Goal: Information Seeking & Learning: Learn about a topic

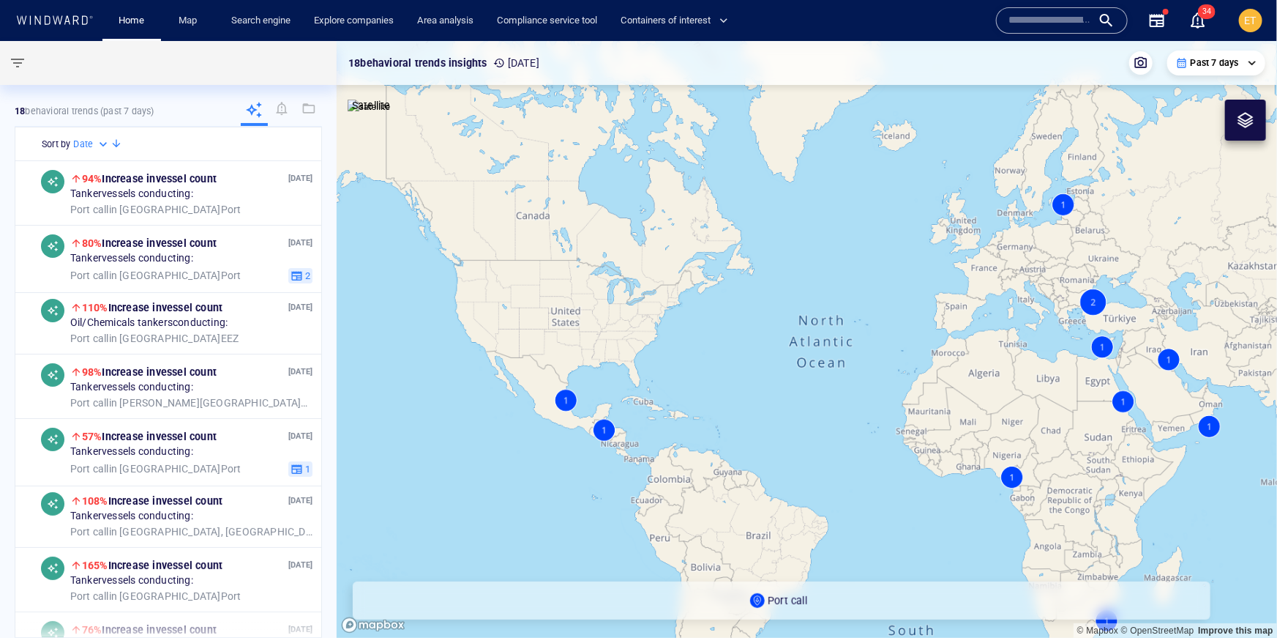
click at [944, 23] on div "ET" at bounding box center [1250, 20] width 23 height 23
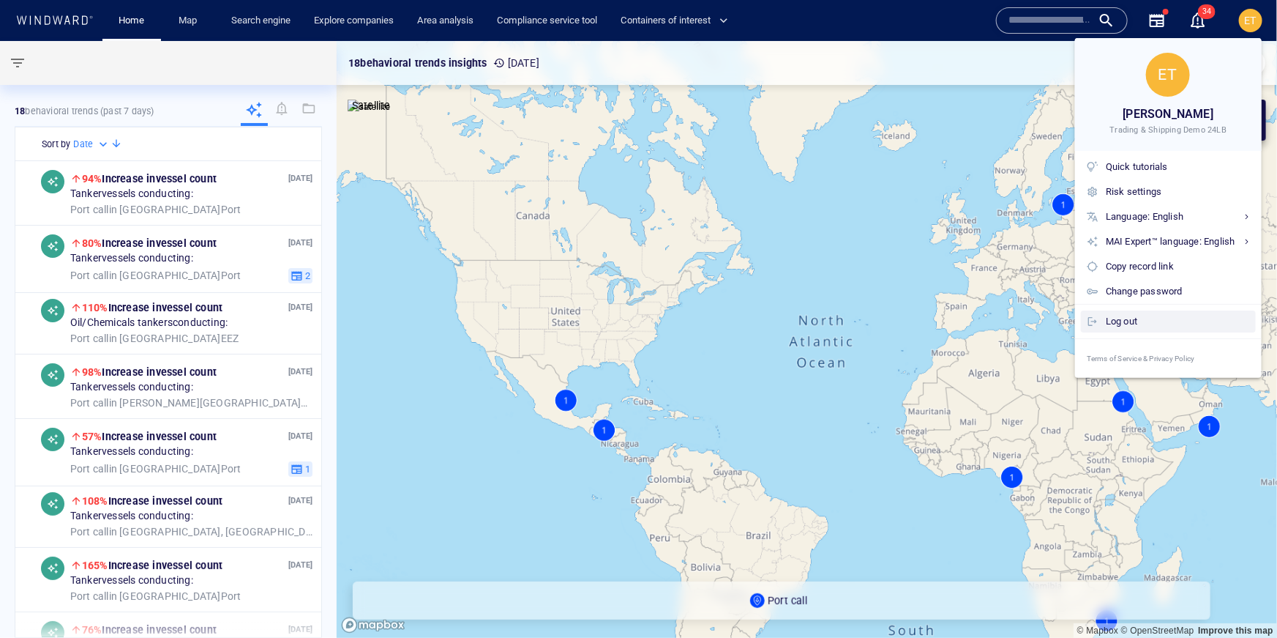
click at [944, 328] on div "Log out" at bounding box center [1178, 321] width 144 height 16
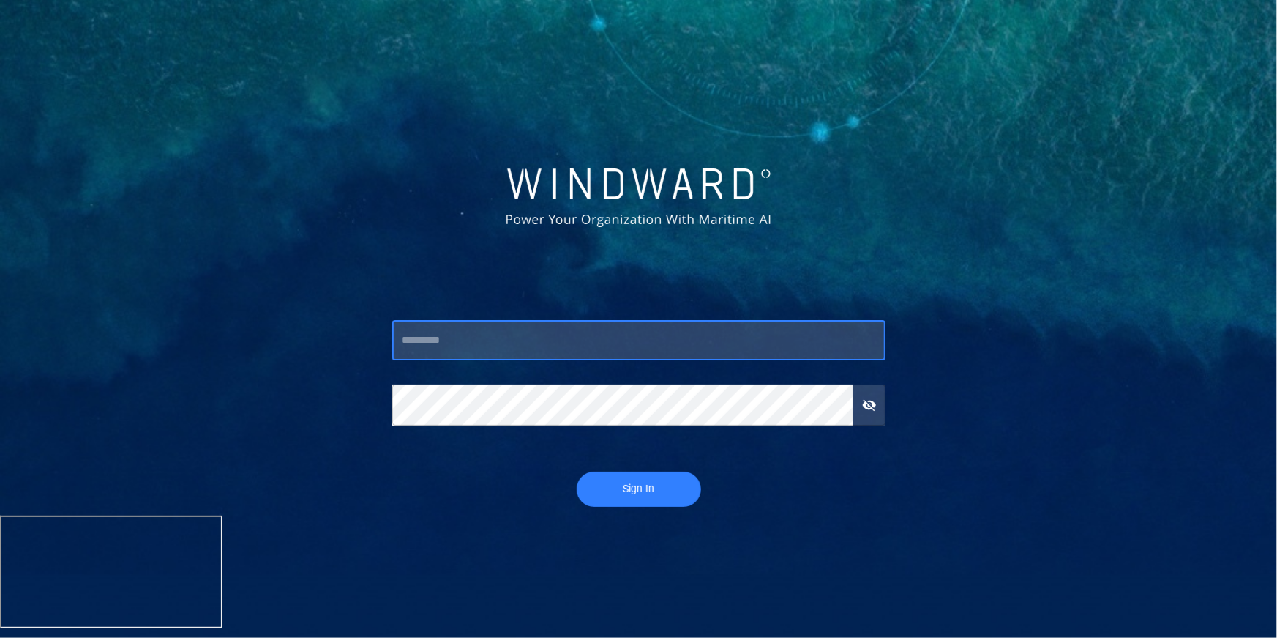
click at [496, 342] on input "text" at bounding box center [638, 341] width 493 height 40
type input "*******"
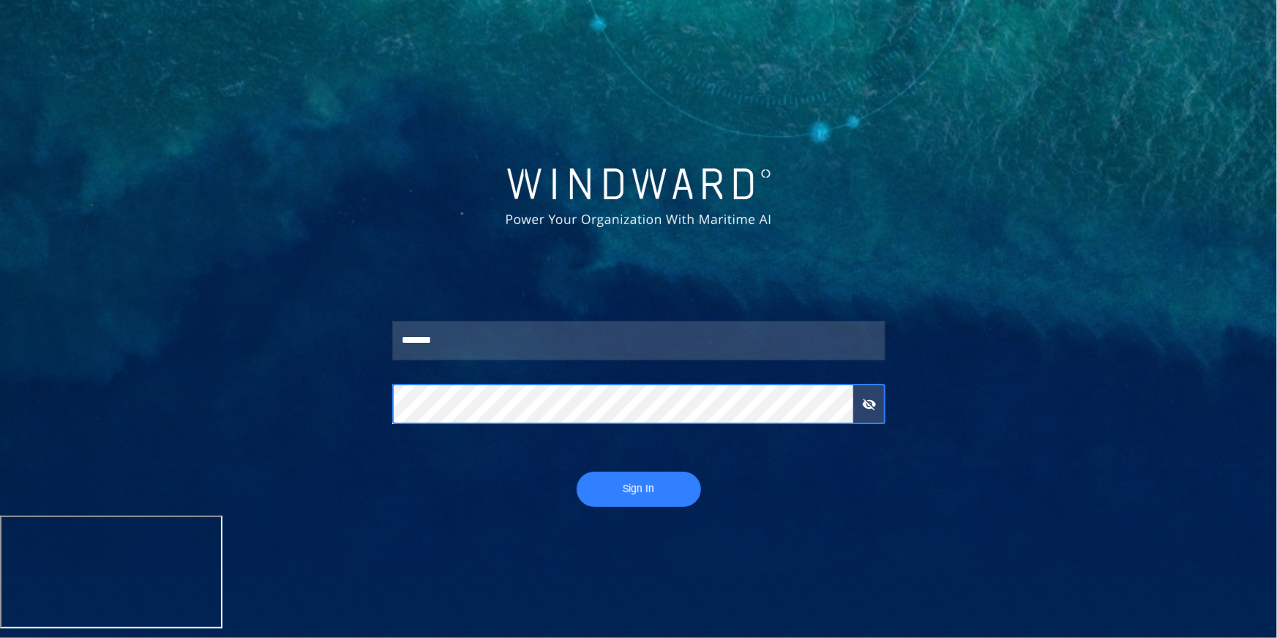
click at [577, 441] on button "Sign In" at bounding box center [639, 488] width 124 height 35
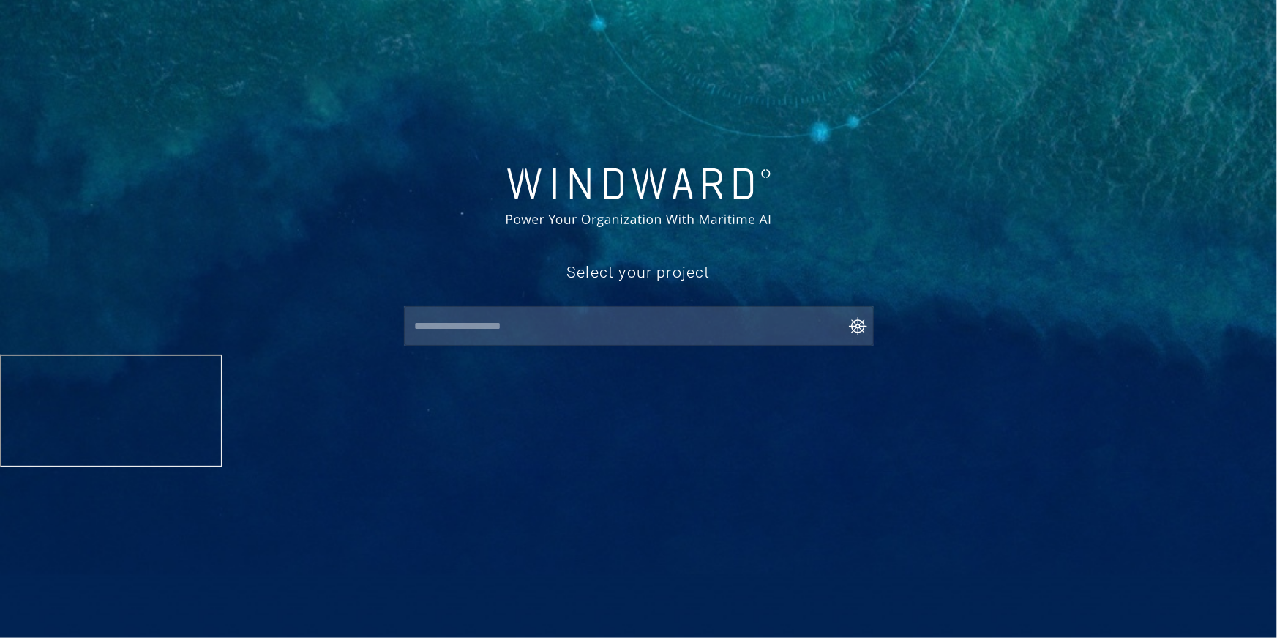
click at [472, 343] on div "​" at bounding box center [639, 326] width 470 height 40
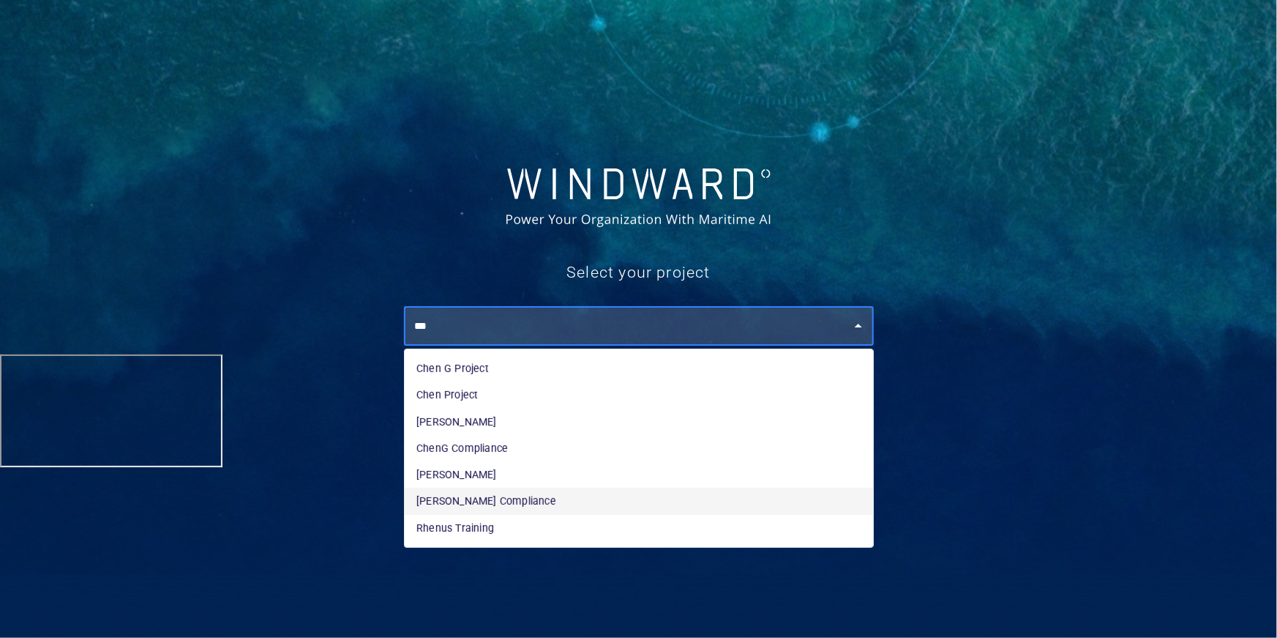
click at [487, 441] on li "[PERSON_NAME] Compliance" at bounding box center [639, 501] width 469 height 26
type input "**********"
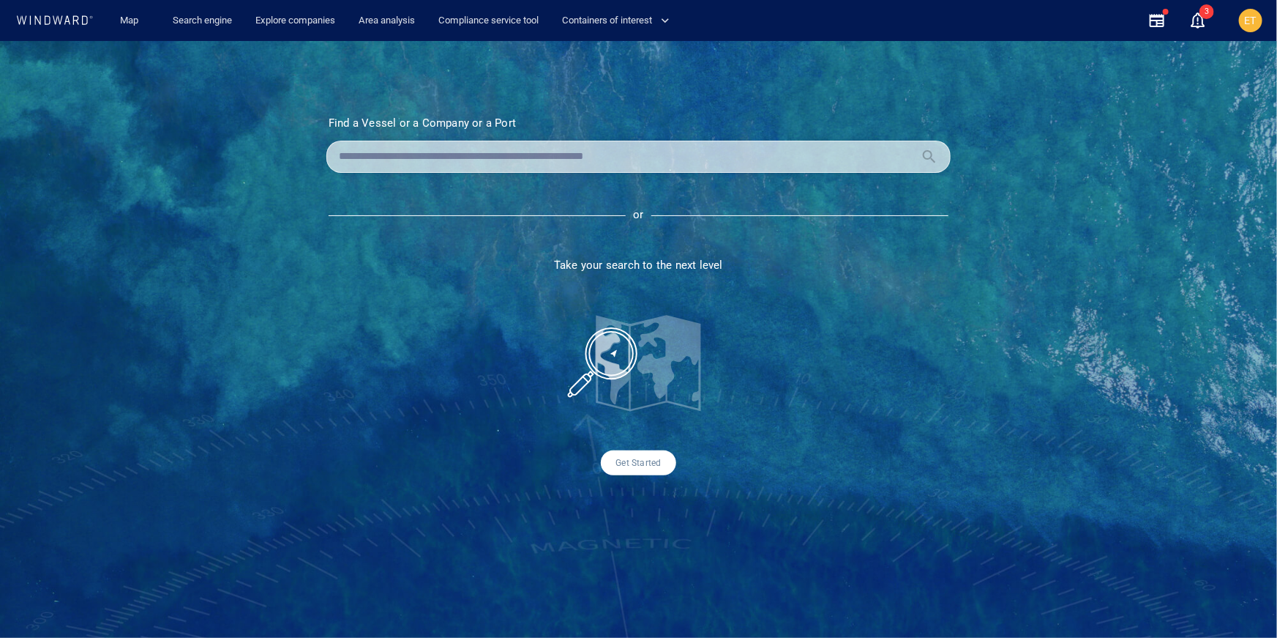
click at [471, 310] on section "Find a Vessel or a Company or a Port Name N/A IMO MMSI Call sign N/A Class N/A …" at bounding box center [639, 295] width 698 height 359
click at [415, 99] on div "Find a Vessel or a Company or a Port Name N/A IMO MMSI Call sign N/A Class N/A …" at bounding box center [638, 339] width 1277 height 597
click at [392, 160] on input "text" at bounding box center [627, 157] width 576 height 22
click at [448, 169] on div at bounding box center [638, 157] width 624 height 32
click at [432, 160] on input "text" at bounding box center [627, 157] width 576 height 22
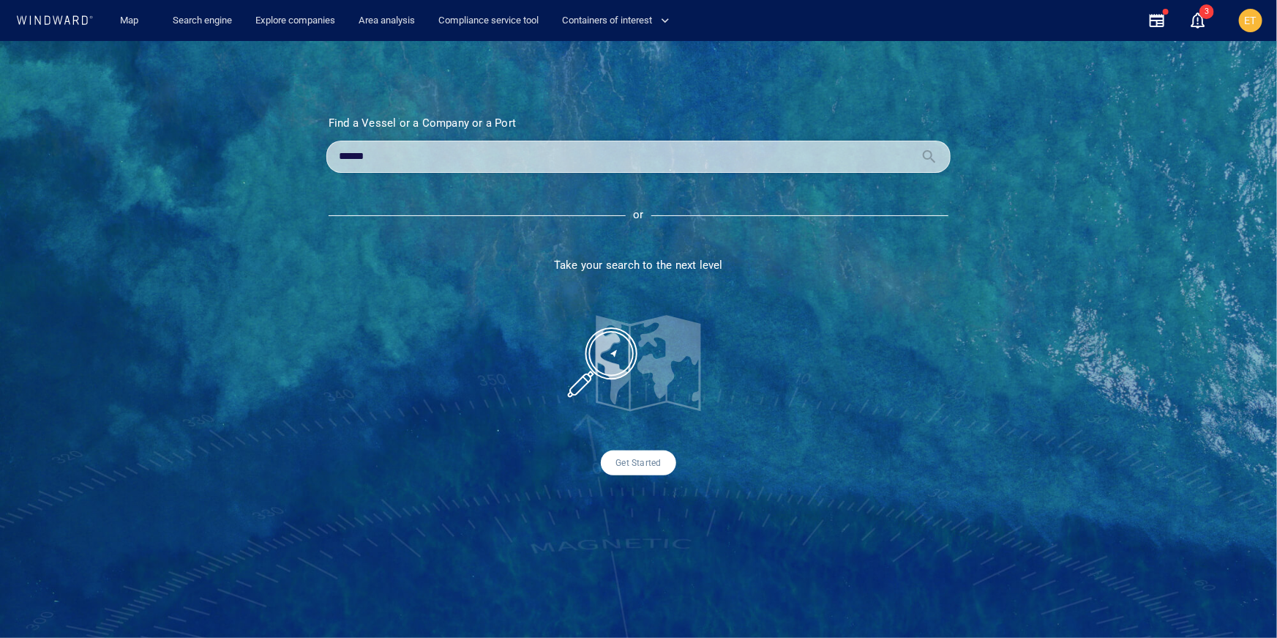
type input "*******"
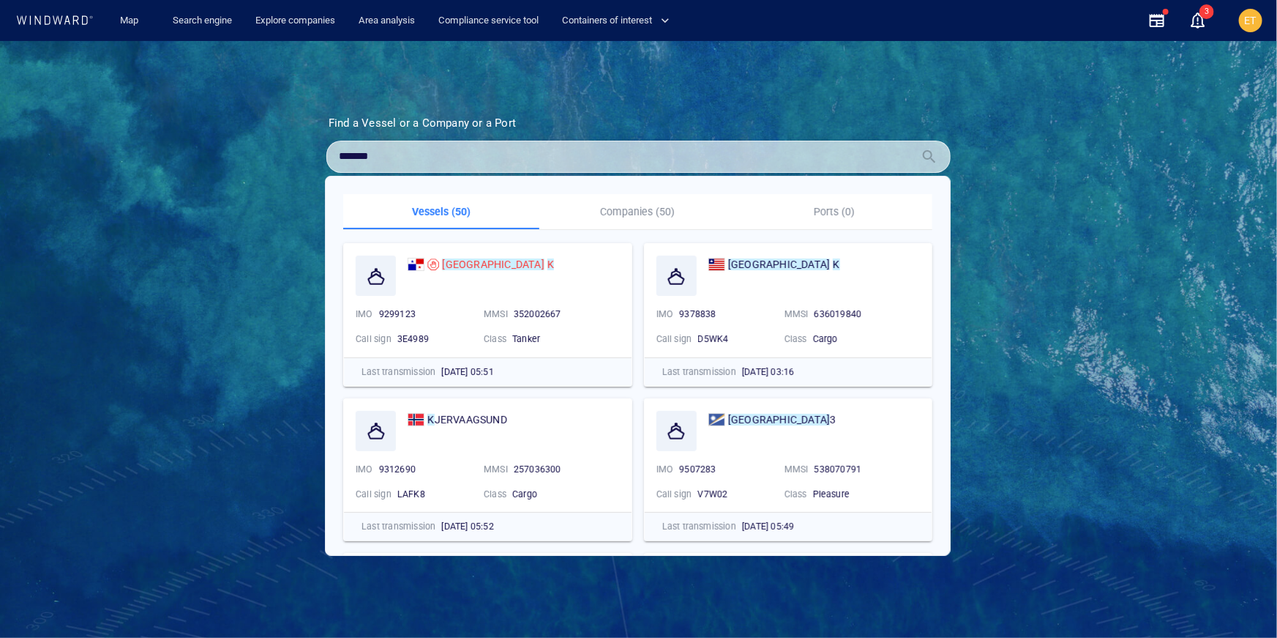
drag, startPoint x: 395, startPoint y: 157, endPoint x: 334, endPoint y: 154, distance: 61.6
click at [334, 154] on div "*******" at bounding box center [638, 157] width 624 height 32
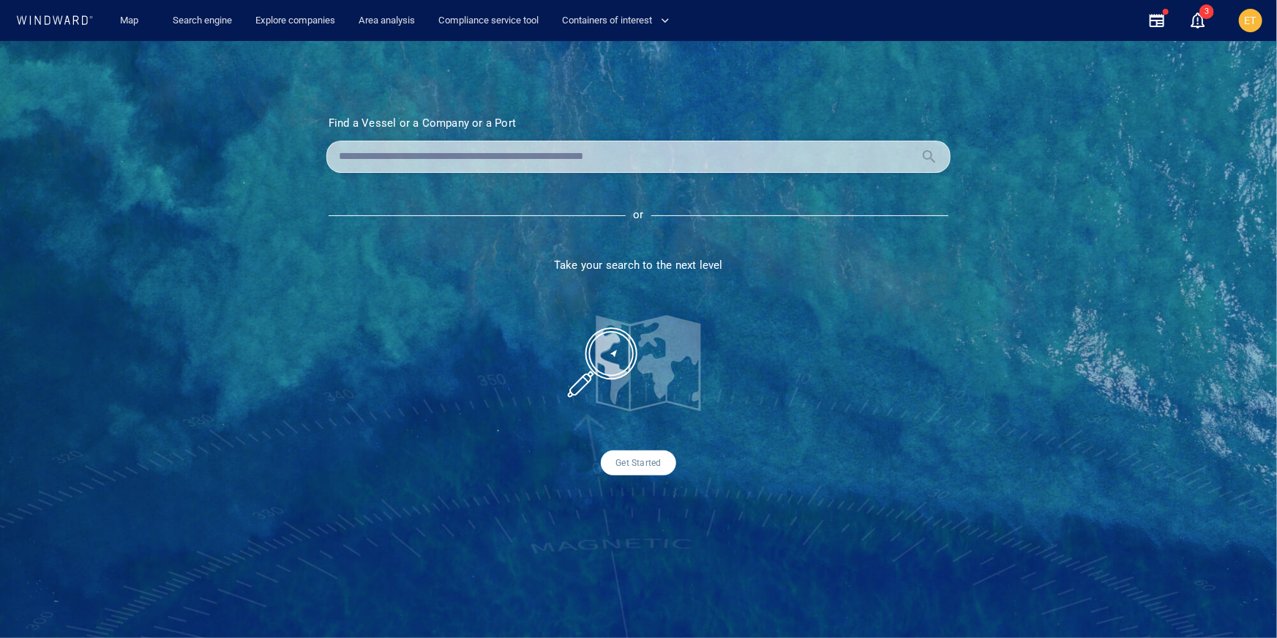
click at [520, 165] on input "text" at bounding box center [627, 157] width 576 height 22
paste input "*******"
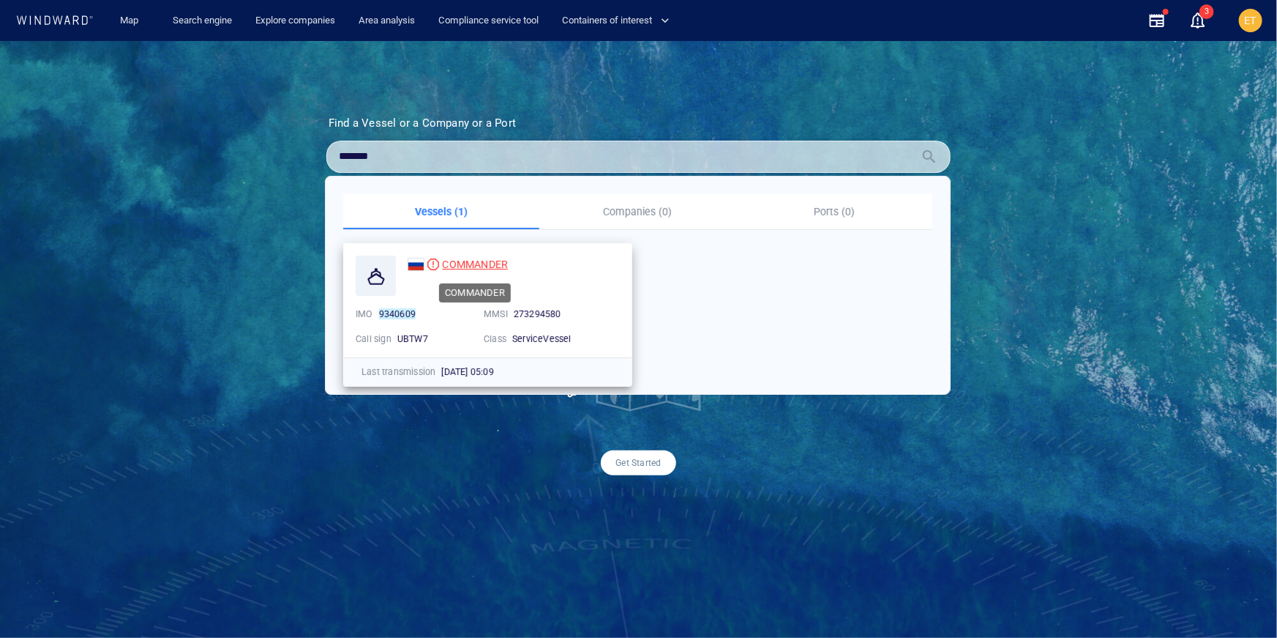
type input "*******"
click at [477, 263] on span "COMMANDER" at bounding box center [475, 264] width 66 height 12
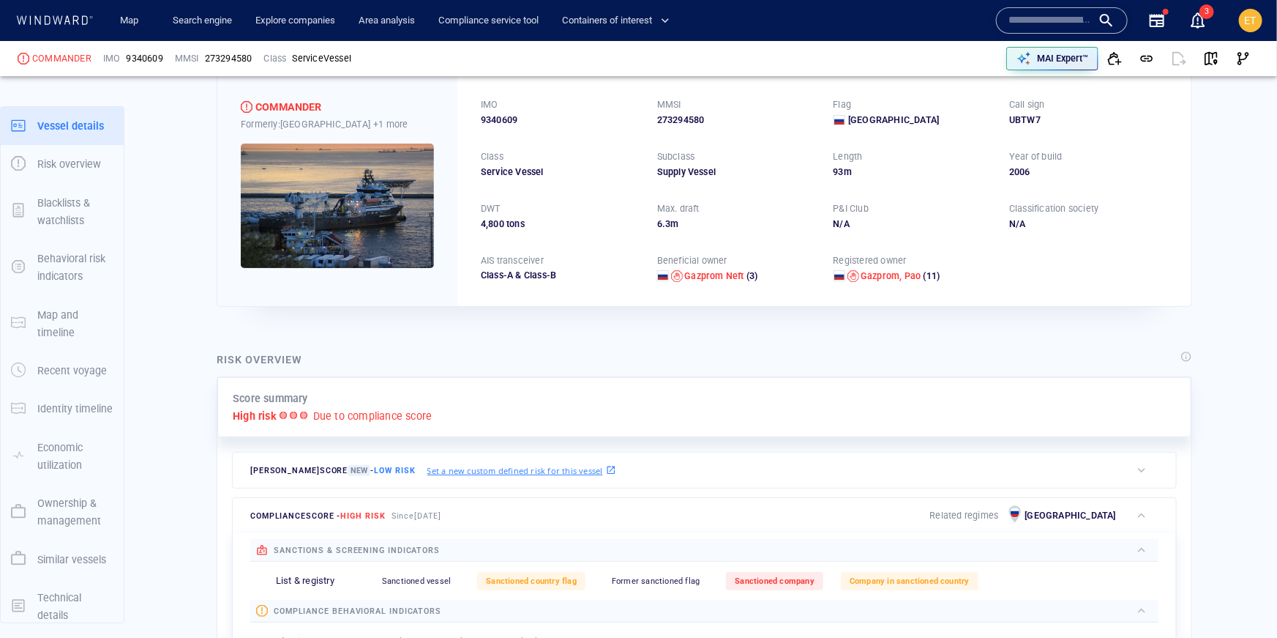
scroll to position [76, 0]
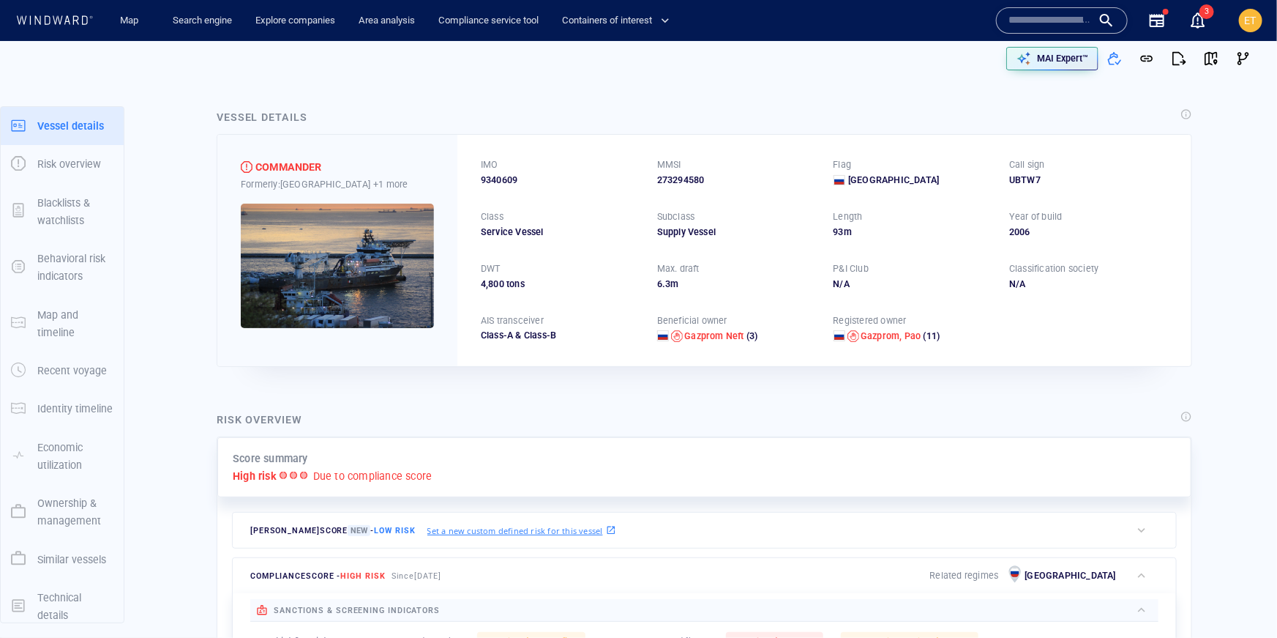
click at [365, 245] on img at bounding box center [337, 266] width 193 height 124
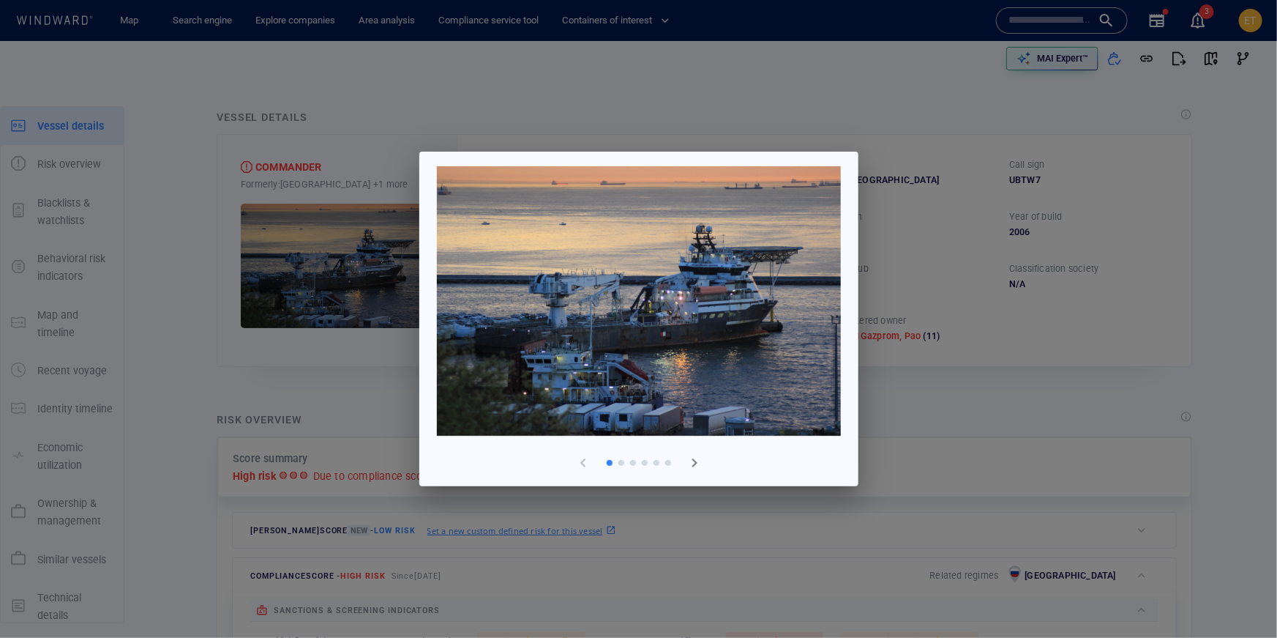
click at [695, 463] on span "button" at bounding box center [695, 463] width 18 height 18
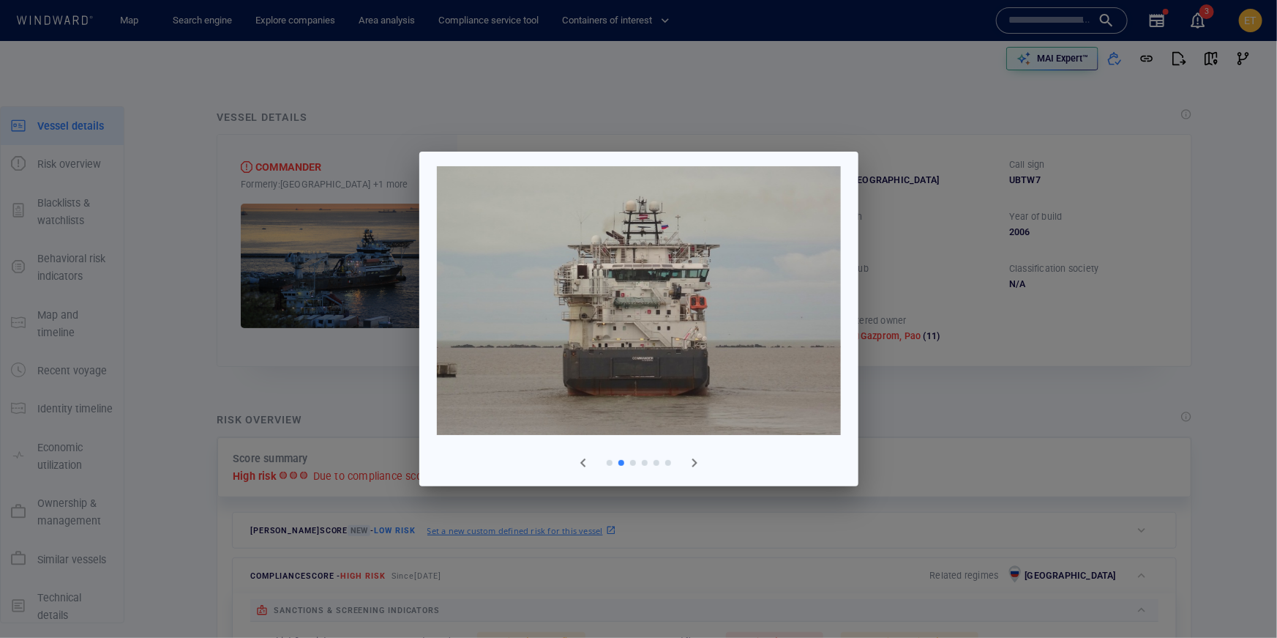
click at [695, 463] on span "button" at bounding box center [695, 463] width 18 height 18
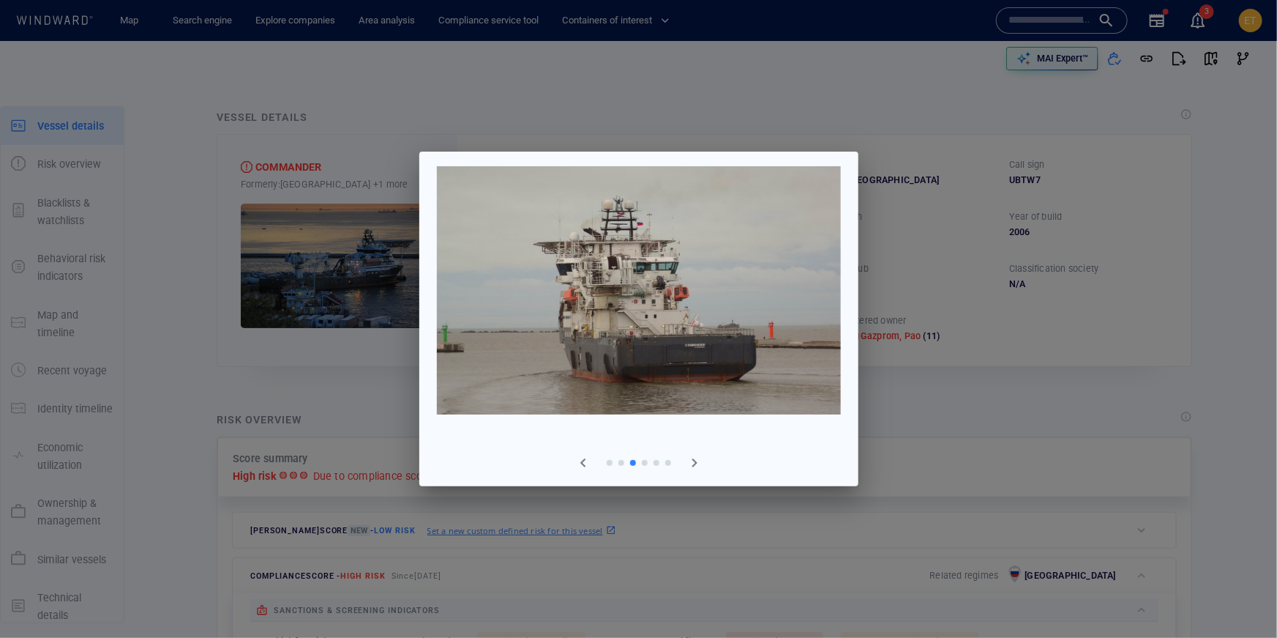
click at [695, 463] on span "button" at bounding box center [695, 463] width 18 height 18
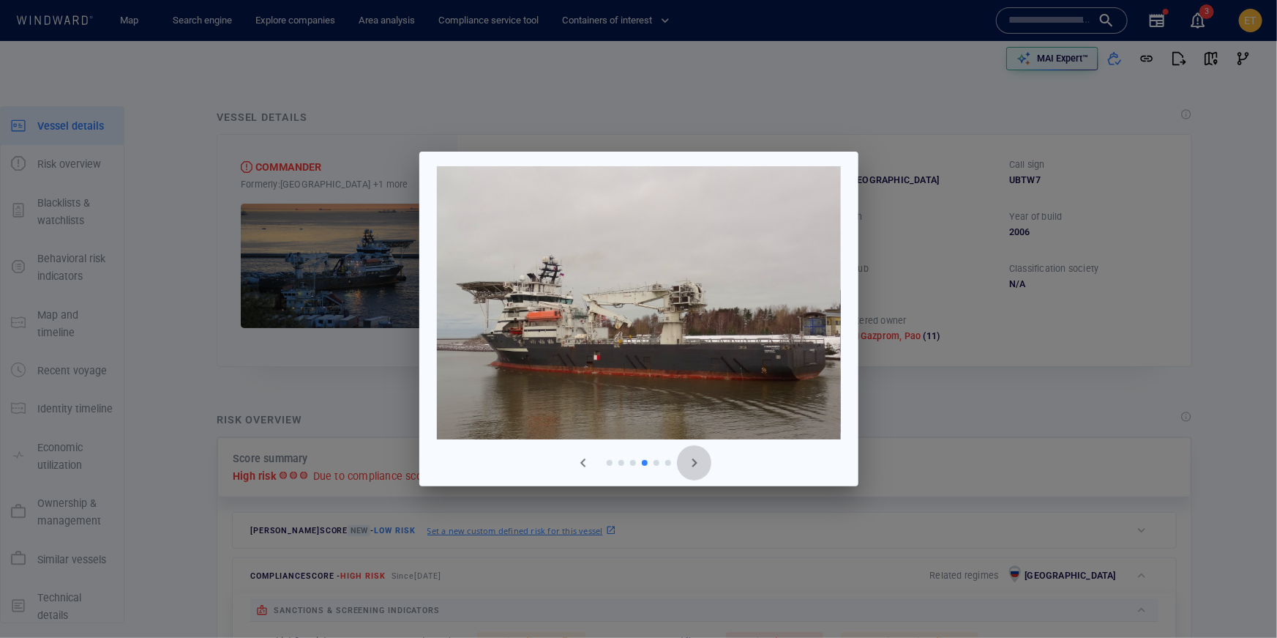
click at [695, 463] on span "button" at bounding box center [695, 463] width 18 height 18
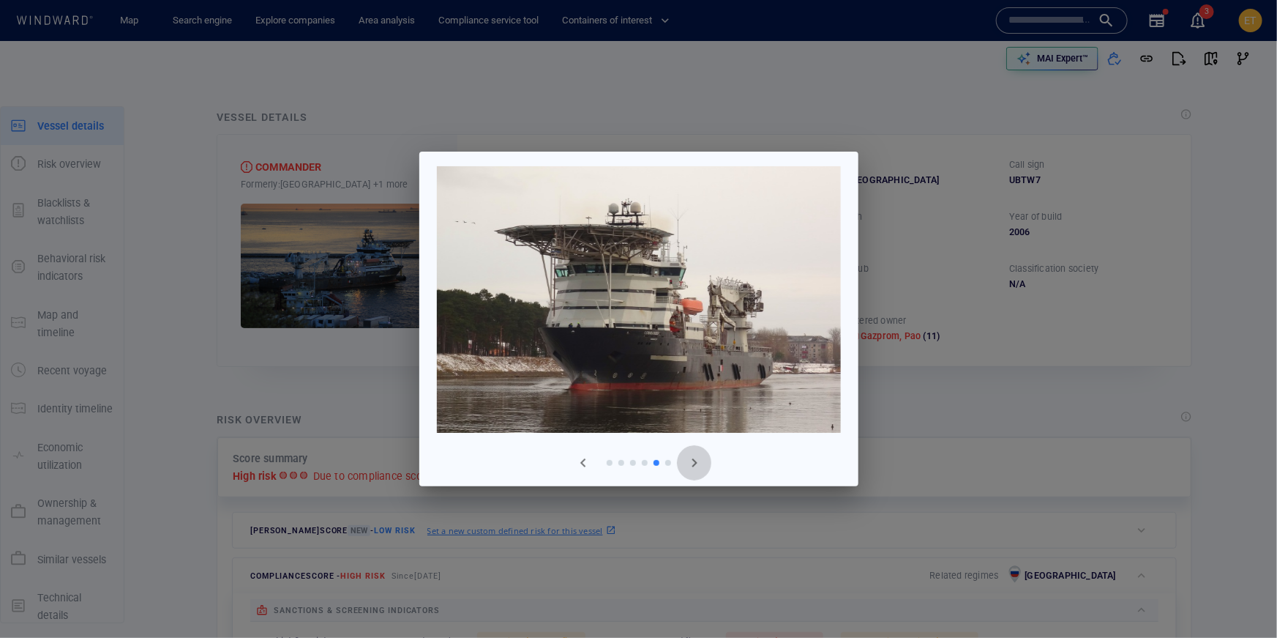
click at [695, 463] on span "button" at bounding box center [695, 463] width 18 height 18
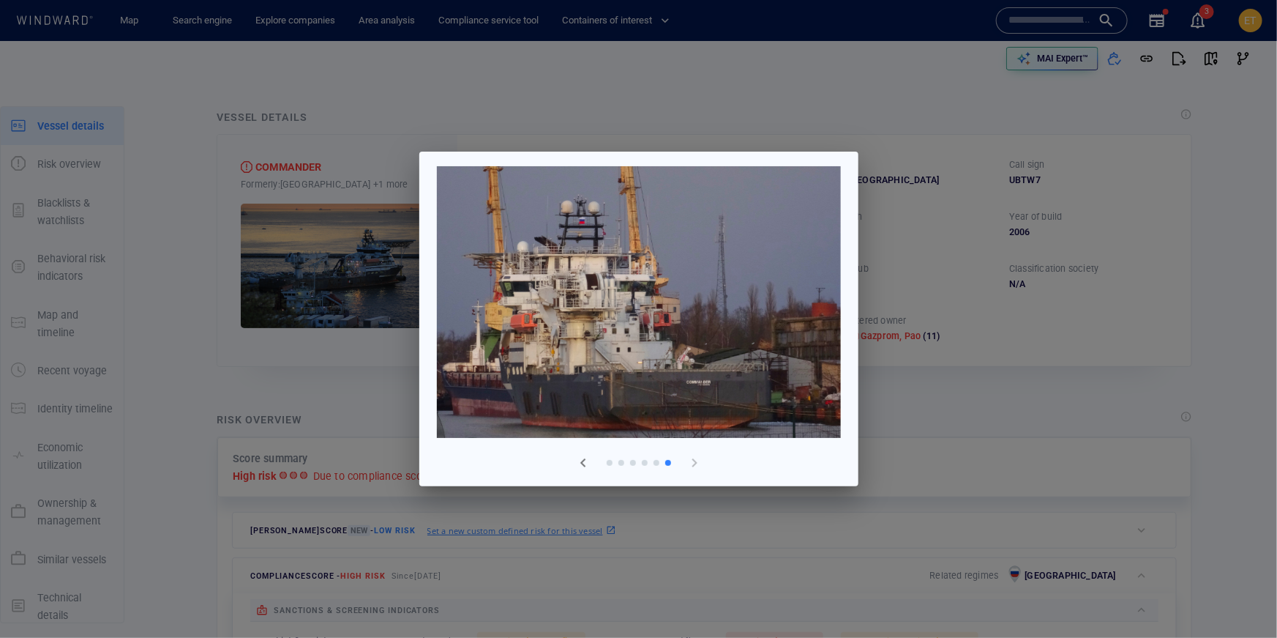
click at [949, 265] on div at bounding box center [638, 319] width 1277 height 638
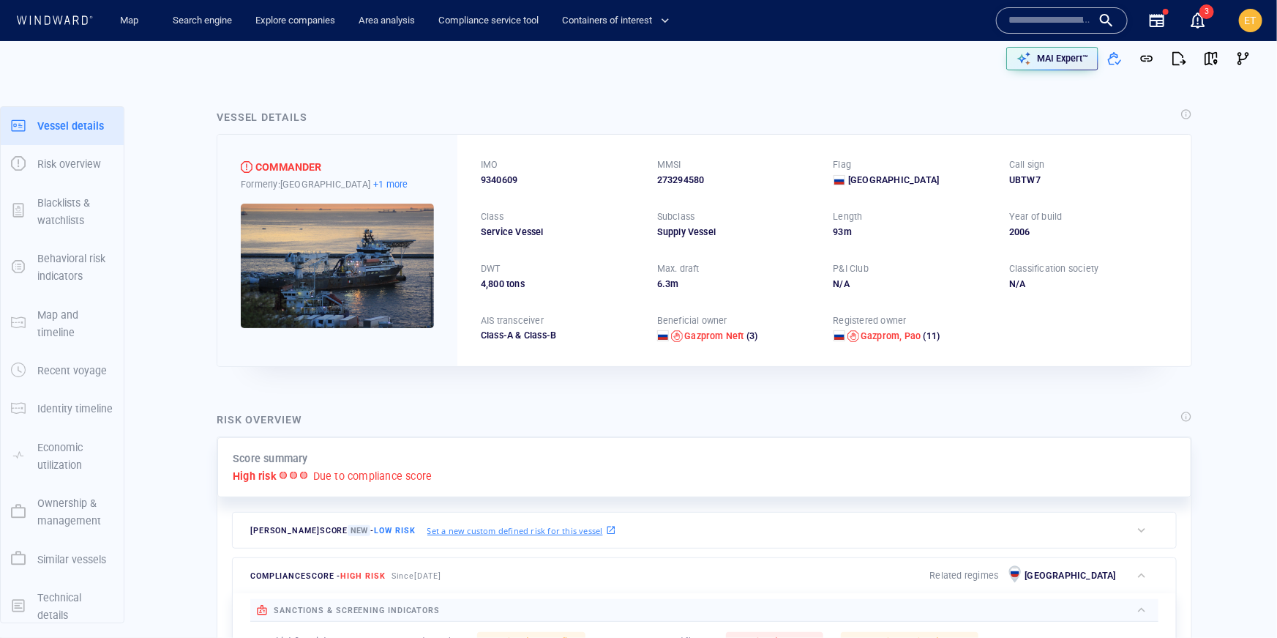
click at [380, 182] on p "+1 more" at bounding box center [390, 183] width 34 height 15
click at [758, 214] on div at bounding box center [638, 319] width 1277 height 638
drag, startPoint x: 891, startPoint y: 179, endPoint x: 823, endPoint y: 177, distance: 68.1
click at [823, 177] on div "IMO 9340609 MMSI 273294580 Flag Russia Call sign UBTW7 Class Service Vessel Sub…" at bounding box center [825, 250] width 734 height 231
click at [761, 305] on div "IMO 9340609 MMSI 273294580 Flag Russia Call sign UBTW7 Class Service Vessel Sub…" at bounding box center [825, 250] width 734 height 231
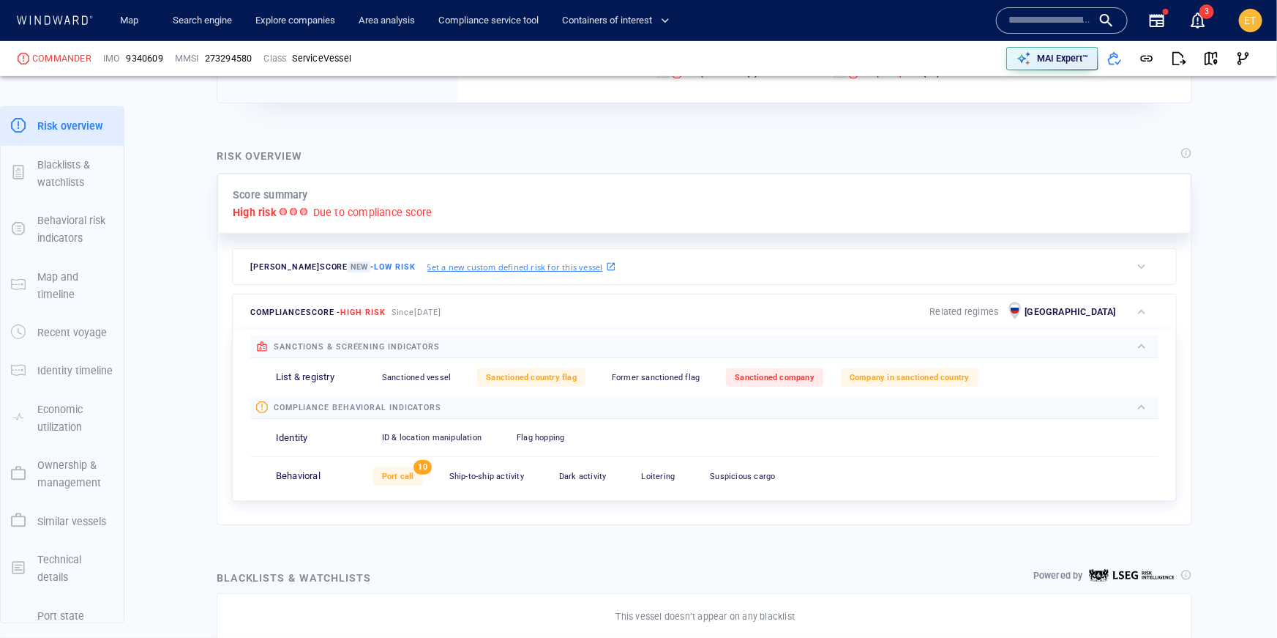
scroll to position [278, 0]
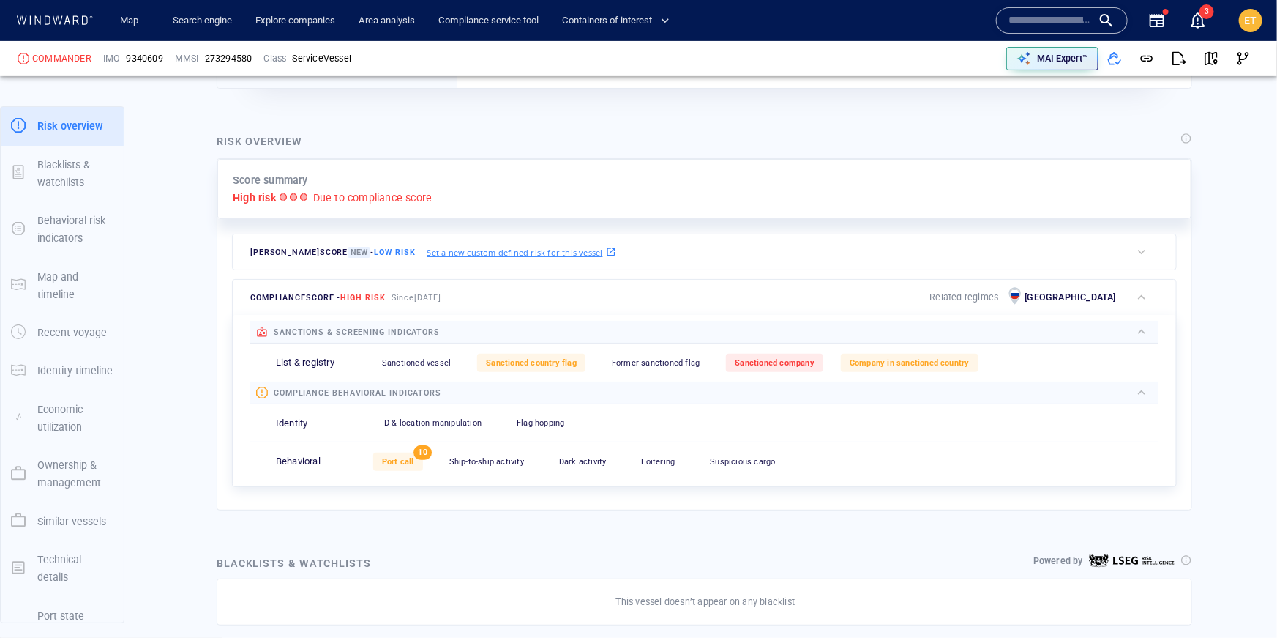
click at [277, 353] on div "List & registry Sanctioned vessel 0 Sanctioned country flag 0 Former sanctioned…" at bounding box center [704, 362] width 908 height 38
drag, startPoint x: 269, startPoint y: 361, endPoint x: 341, endPoint y: 360, distance: 72.5
click at [341, 360] on div "List & registry Sanctioned vessel 0 Sanctioned country flag 0 Former sanctioned…" at bounding box center [704, 362] width 908 height 38
click at [412, 362] on span "Sanctioned vessel" at bounding box center [416, 363] width 69 height 10
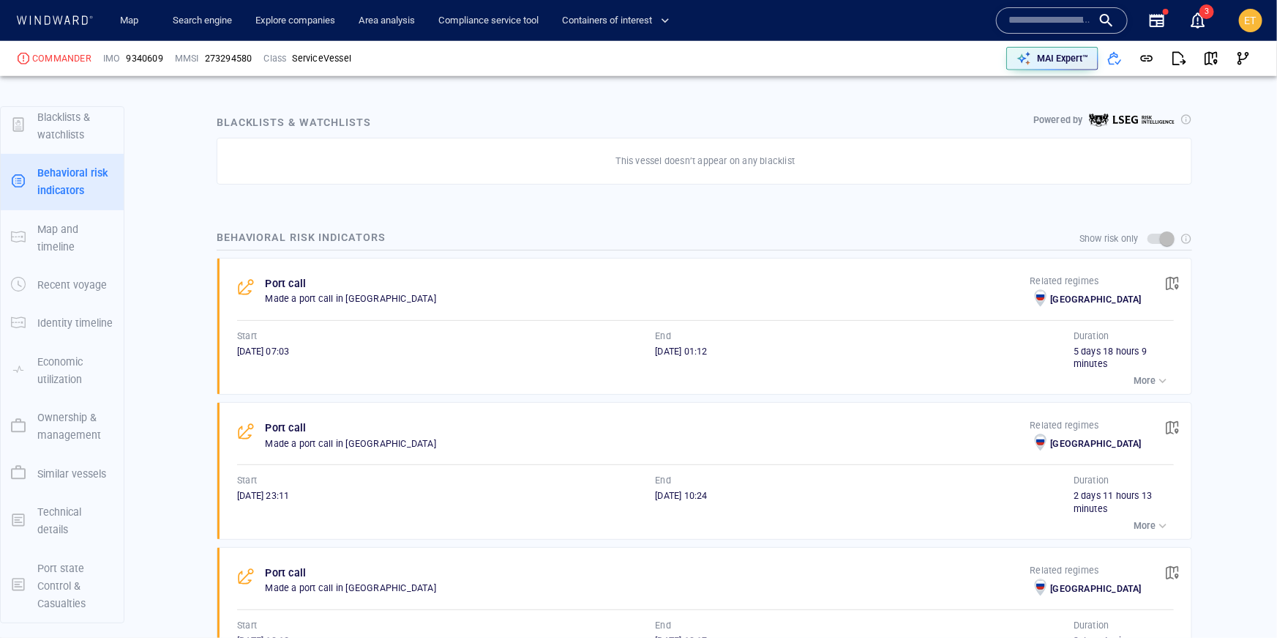
scroll to position [747, 0]
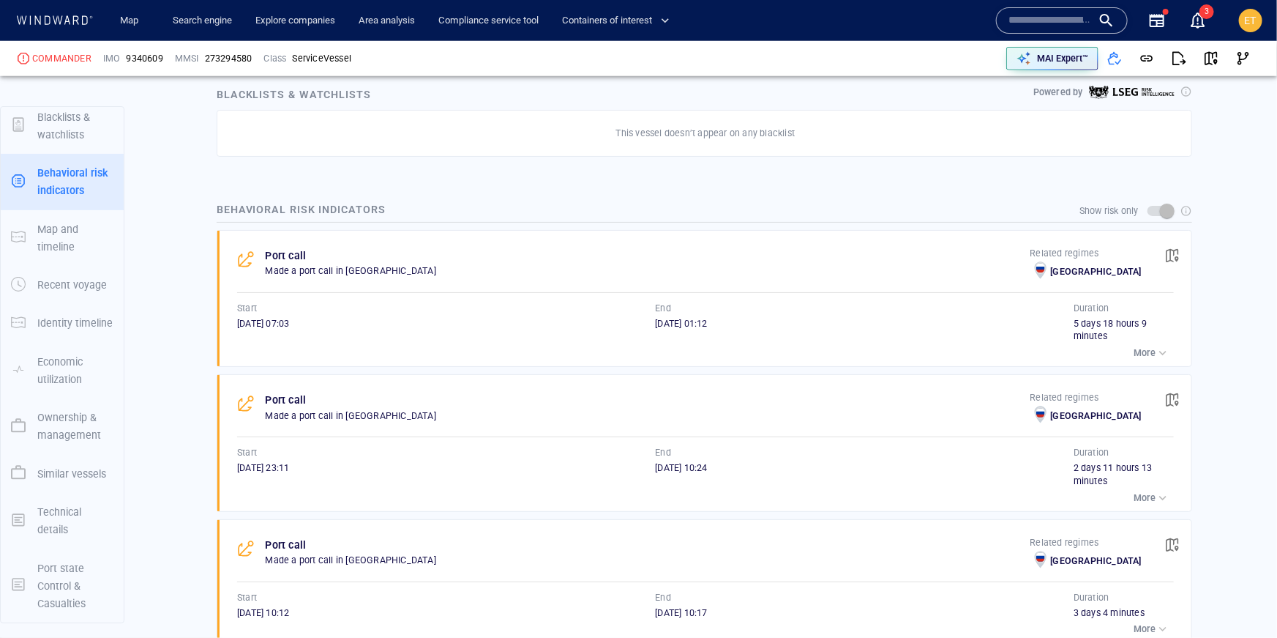
click at [1155, 343] on button "More" at bounding box center [1152, 353] width 44 height 20
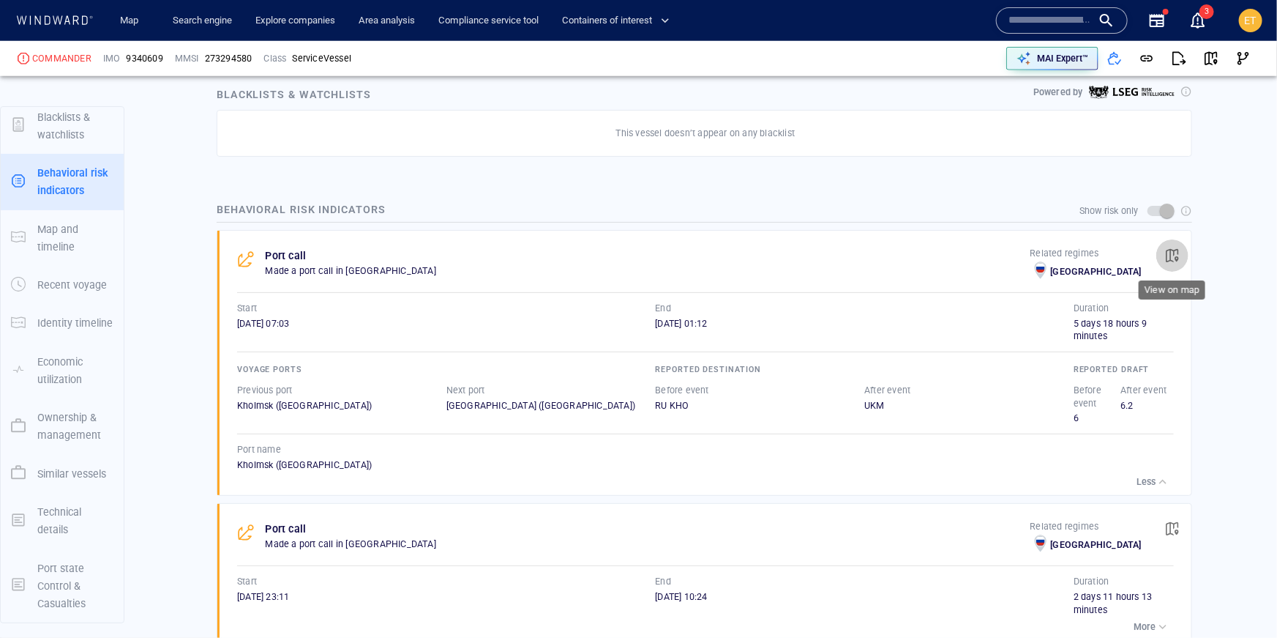
click at [1176, 248] on span "button" at bounding box center [1172, 255] width 15 height 15
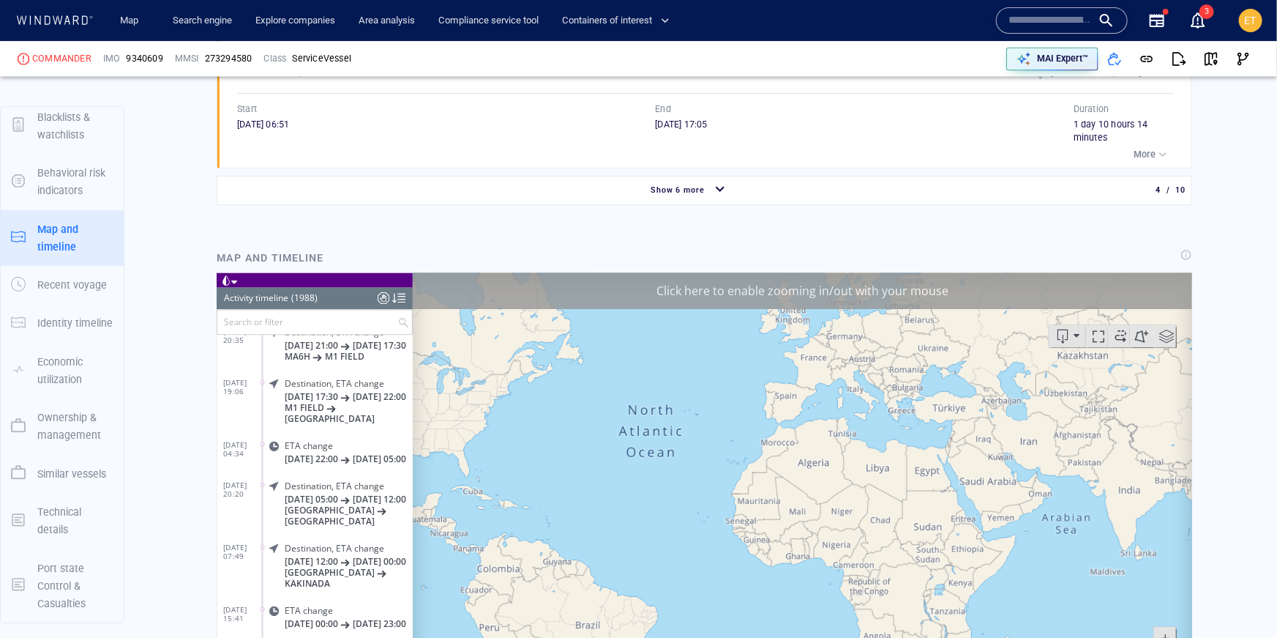
scroll to position [78513, 0]
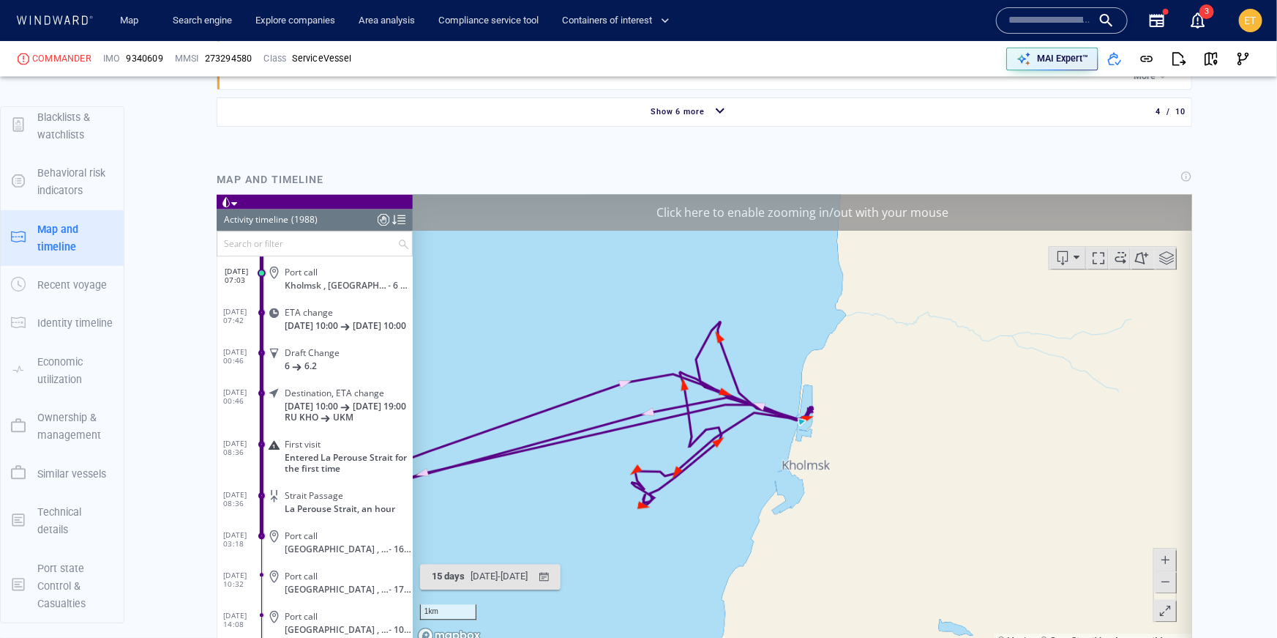
scroll to position [1583, 0]
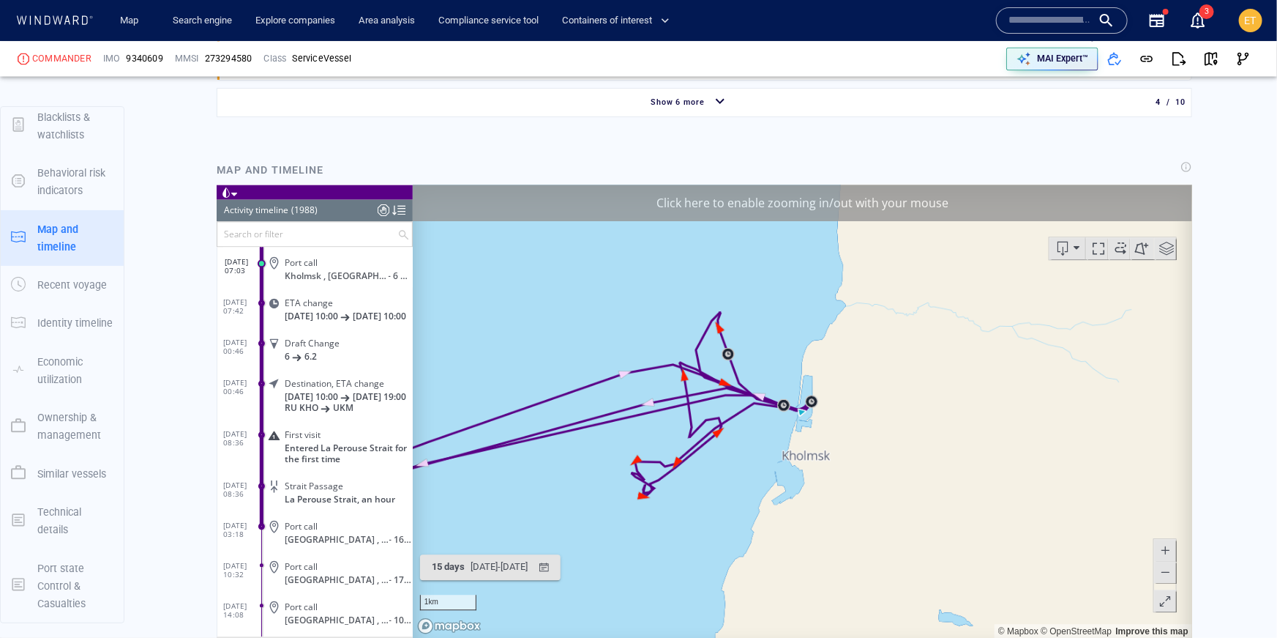
click at [66, 415] on p "Ownership & management" at bounding box center [75, 426] width 76 height 36
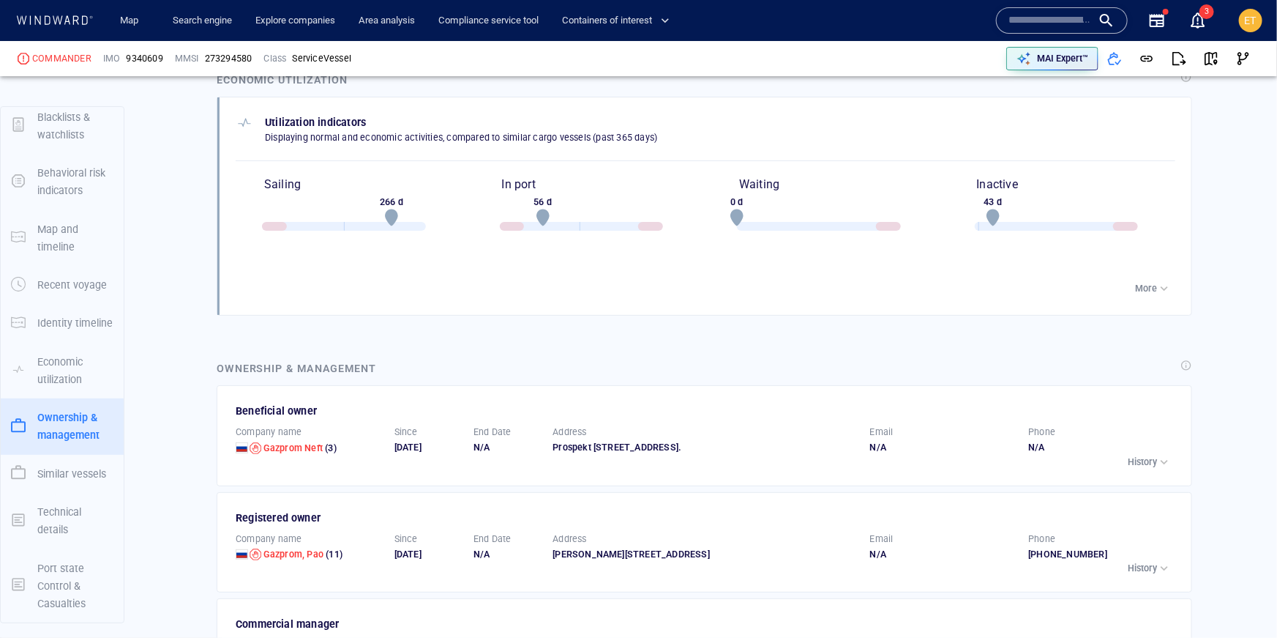
scroll to position [2643, 0]
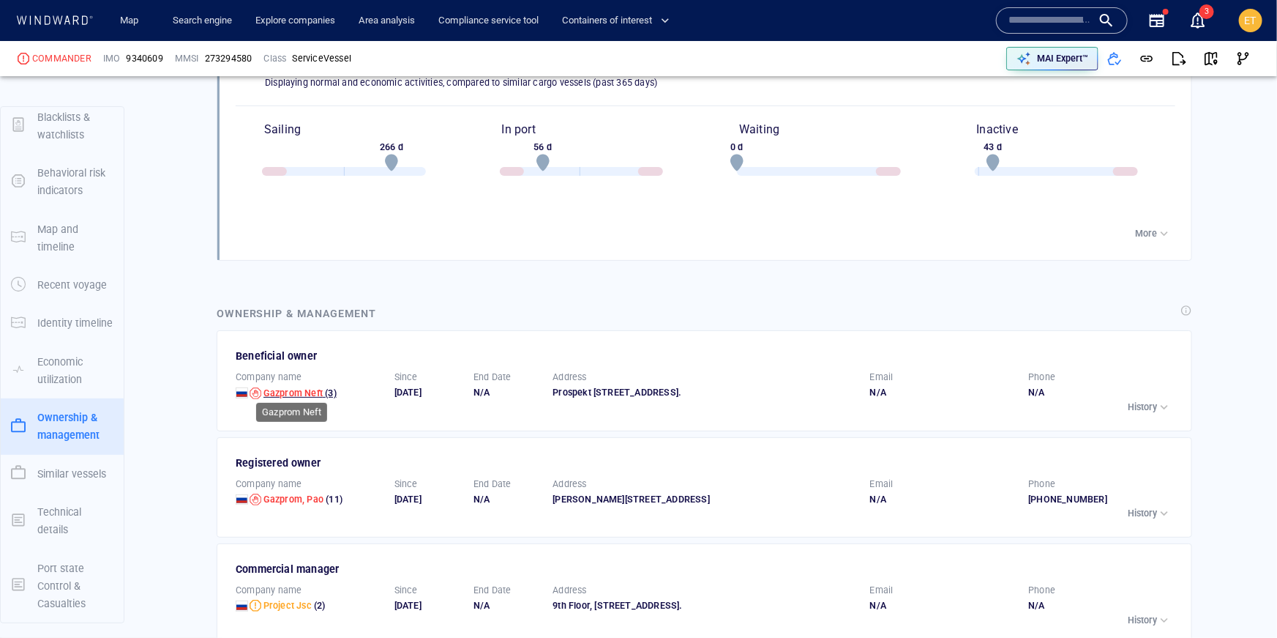
click at [303, 387] on span "Gazprom Neft" at bounding box center [293, 392] width 59 height 11
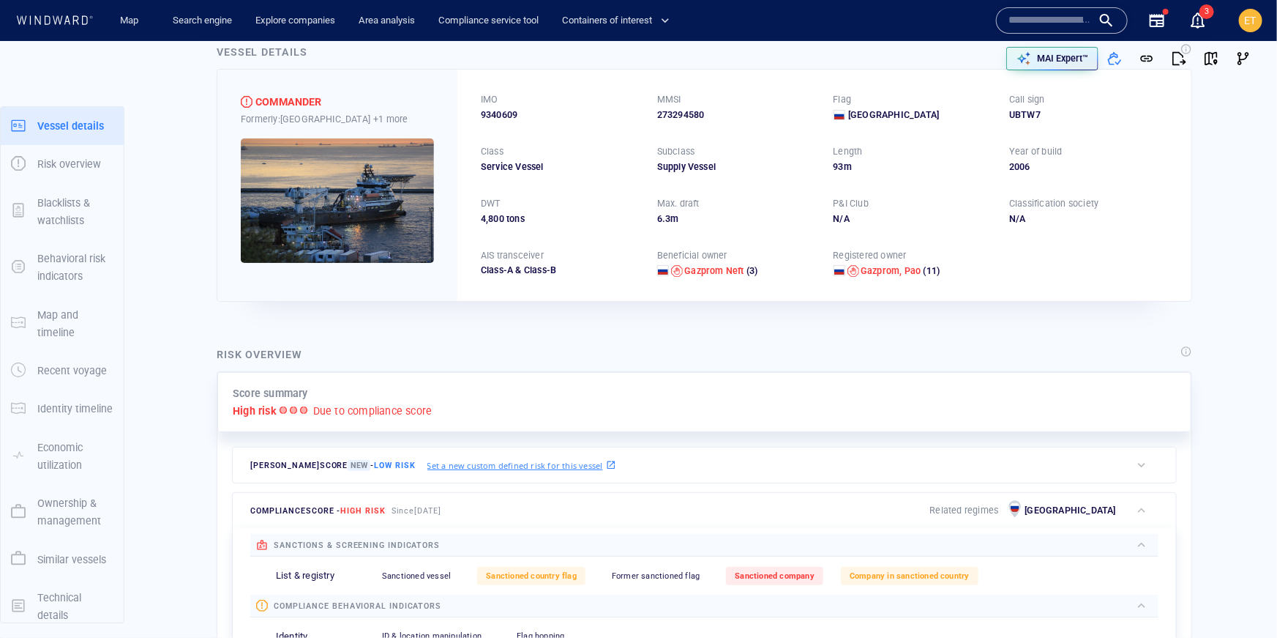
scroll to position [0, 0]
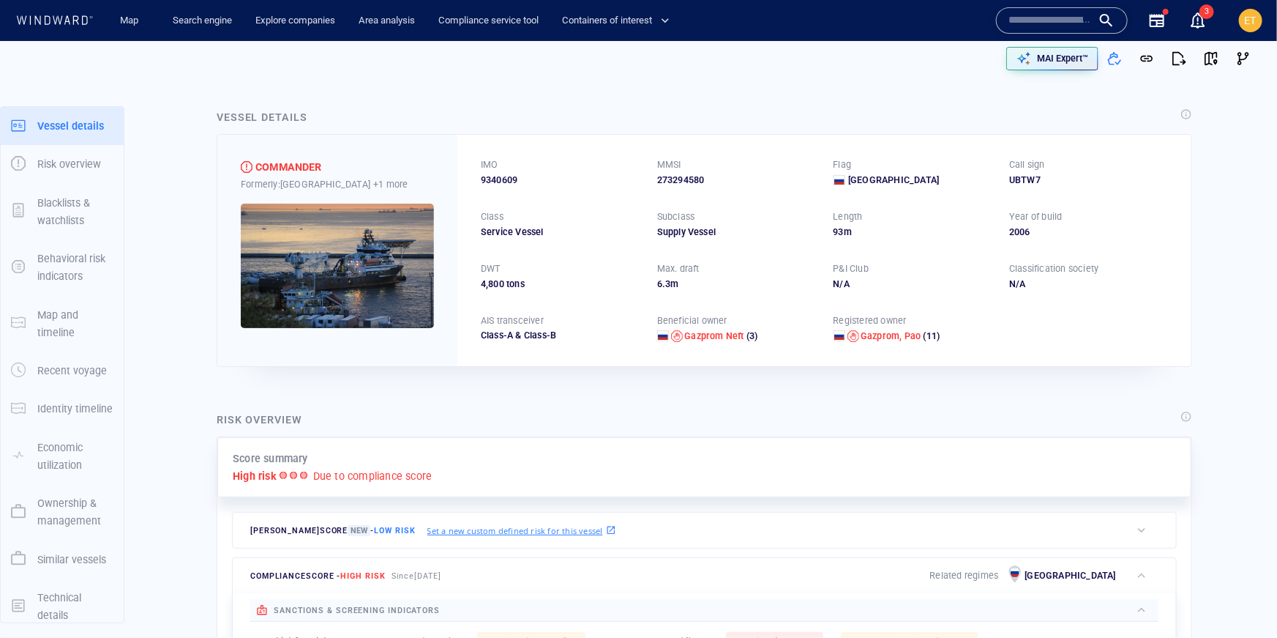
click at [1115, 106] on div "Vessel details" at bounding box center [705, 118] width 982 height 26
click at [1053, 62] on p "MAI Expert™" at bounding box center [1062, 58] width 51 height 13
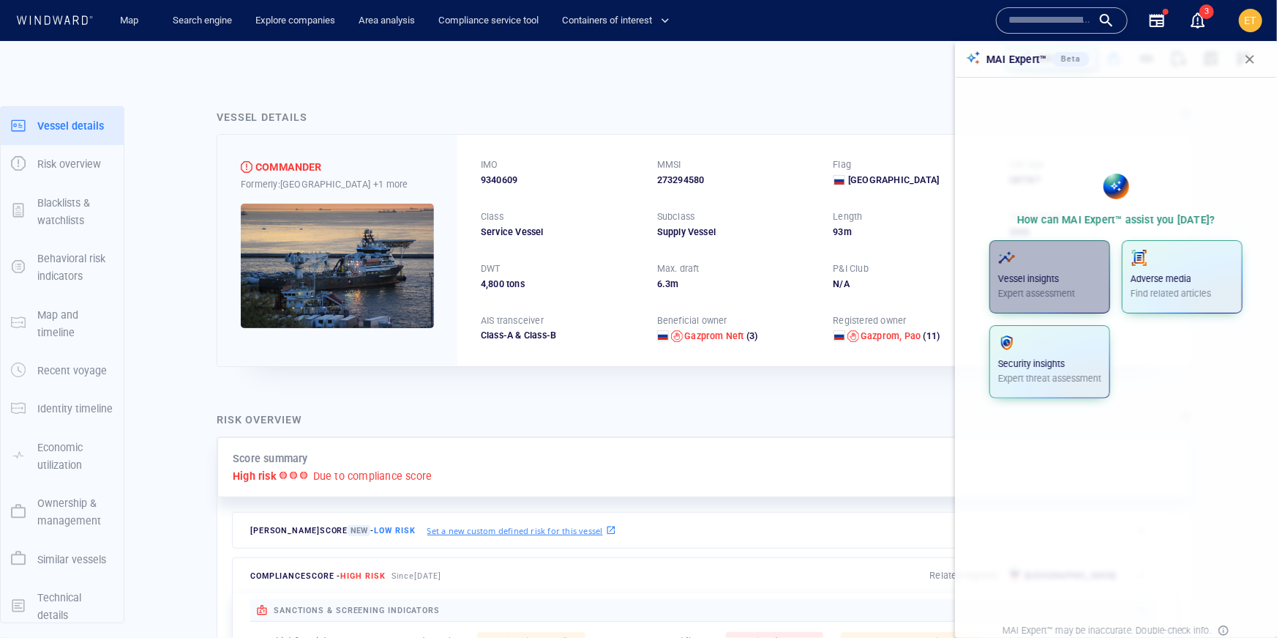
click at [1019, 268] on div "Vessel insights Expert assessment" at bounding box center [1050, 274] width 103 height 51
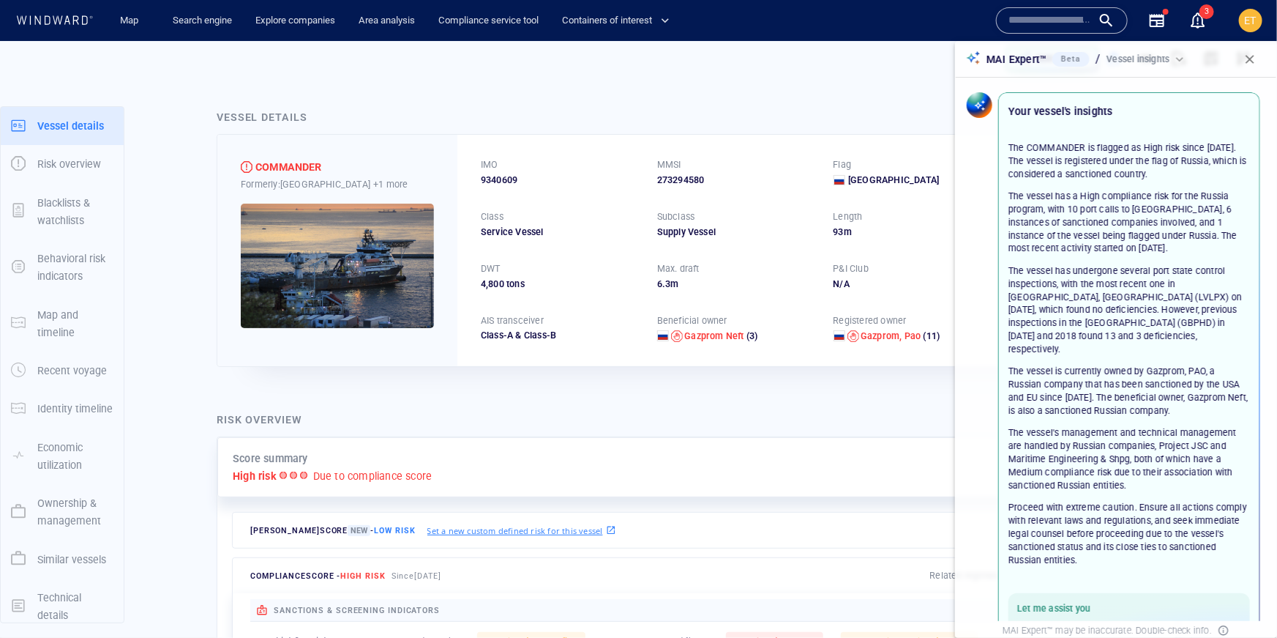
scroll to position [102, 0]
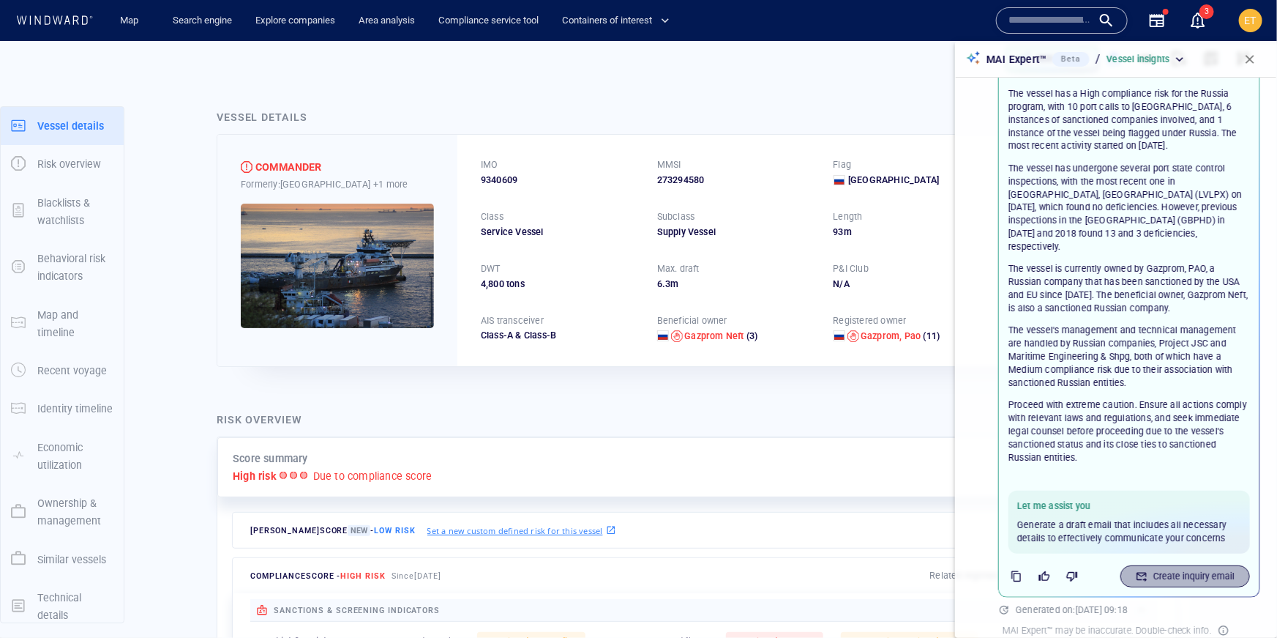
click at [1165, 570] on p "Create inquiry email" at bounding box center [1194, 576] width 81 height 13
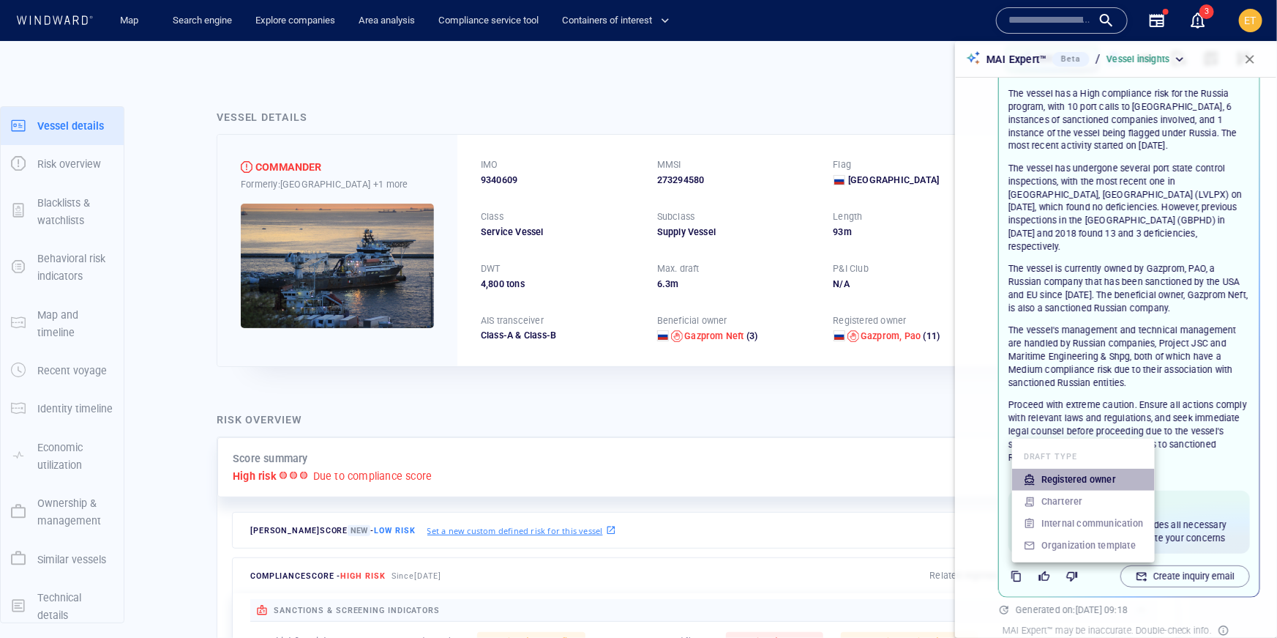
click at [1087, 482] on p "Registered owner" at bounding box center [1079, 479] width 75 height 13
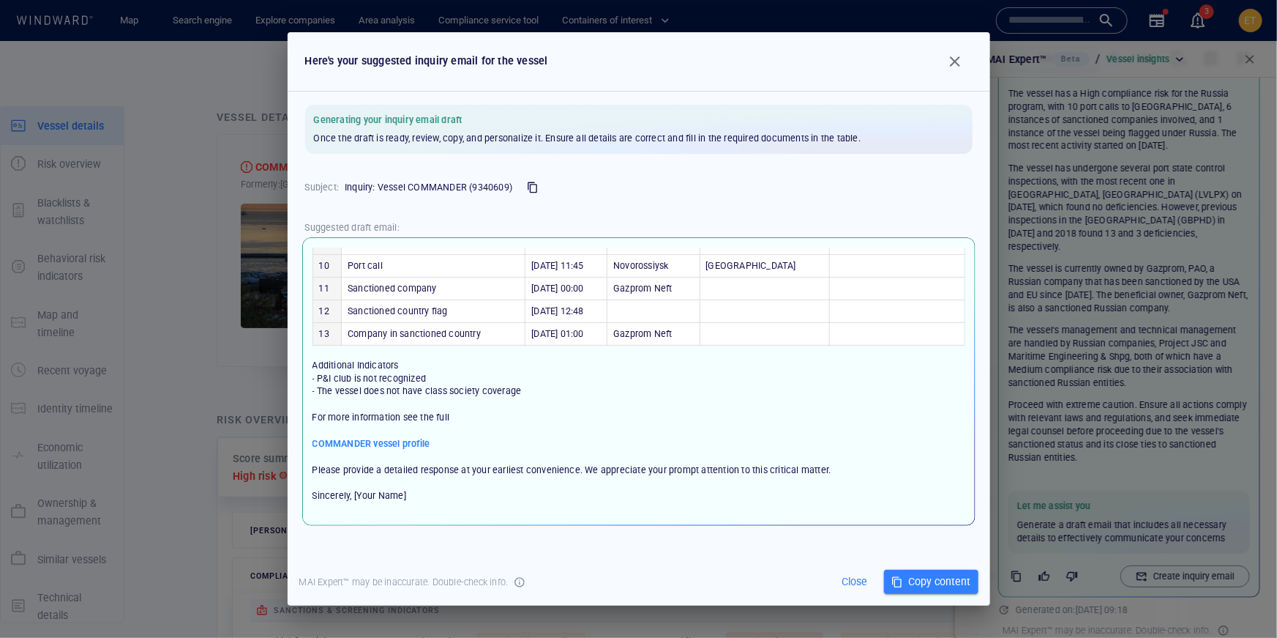
scroll to position [374, 0]
drag, startPoint x: 318, startPoint y: 326, endPoint x: 418, endPoint y: 326, distance: 99.6
click at [418, 359] on span "Additional Indicators - P&I club is not recognized - The vessel does not have c…" at bounding box center [417, 377] width 209 height 37
drag, startPoint x: 535, startPoint y: 346, endPoint x: 318, endPoint y: 341, distance: 217.5
click at [318, 341] on p "Dear Gazprom, Pao, We are reaching out regarding the vessel COMMANDER (9340609)…" at bounding box center [639, 381] width 653 height 268
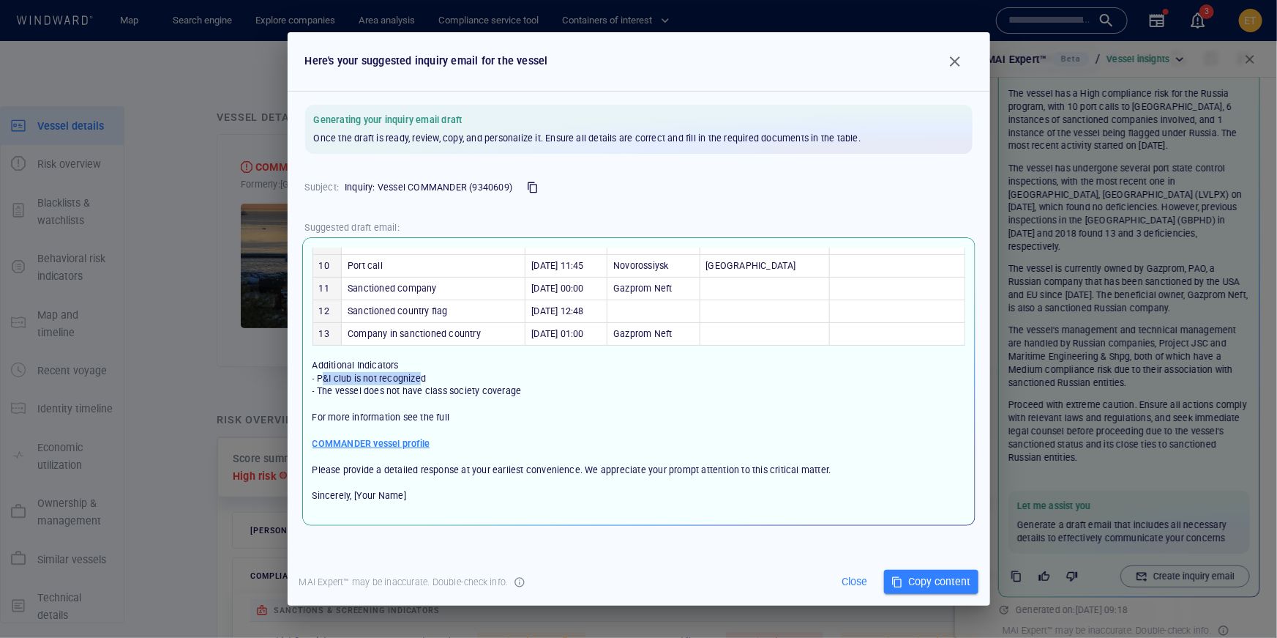
click at [399, 437] on span "COMMANDER vessel profile" at bounding box center [372, 443] width 118 height 13
click at [953, 65] on span "button" at bounding box center [956, 62] width 18 height 18
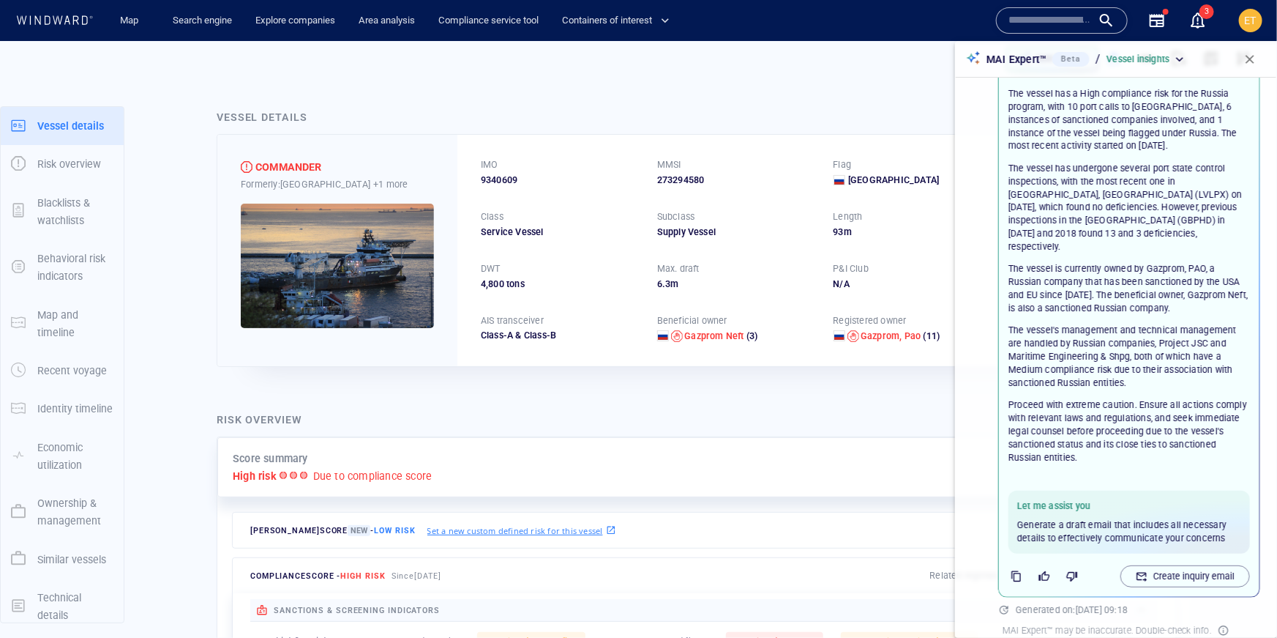
click at [1178, 61] on div "Vessel insights" at bounding box center [1147, 59] width 81 height 13
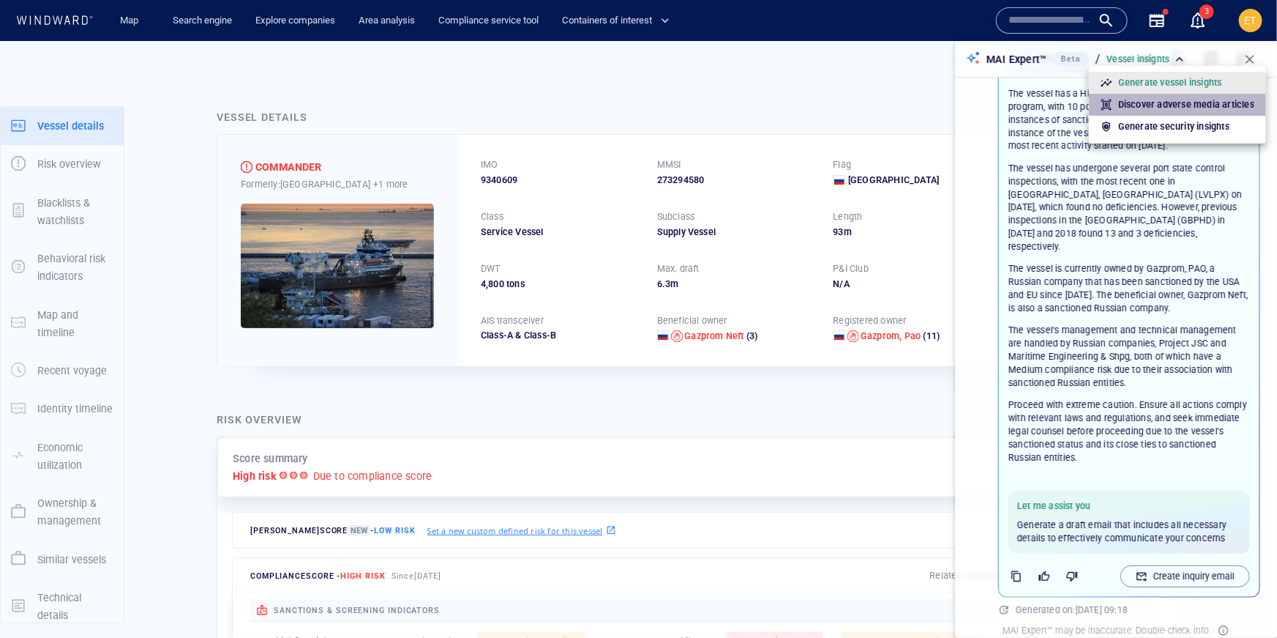
click at [1172, 107] on p "Discover adverse media articles" at bounding box center [1187, 104] width 136 height 13
type input "**********"
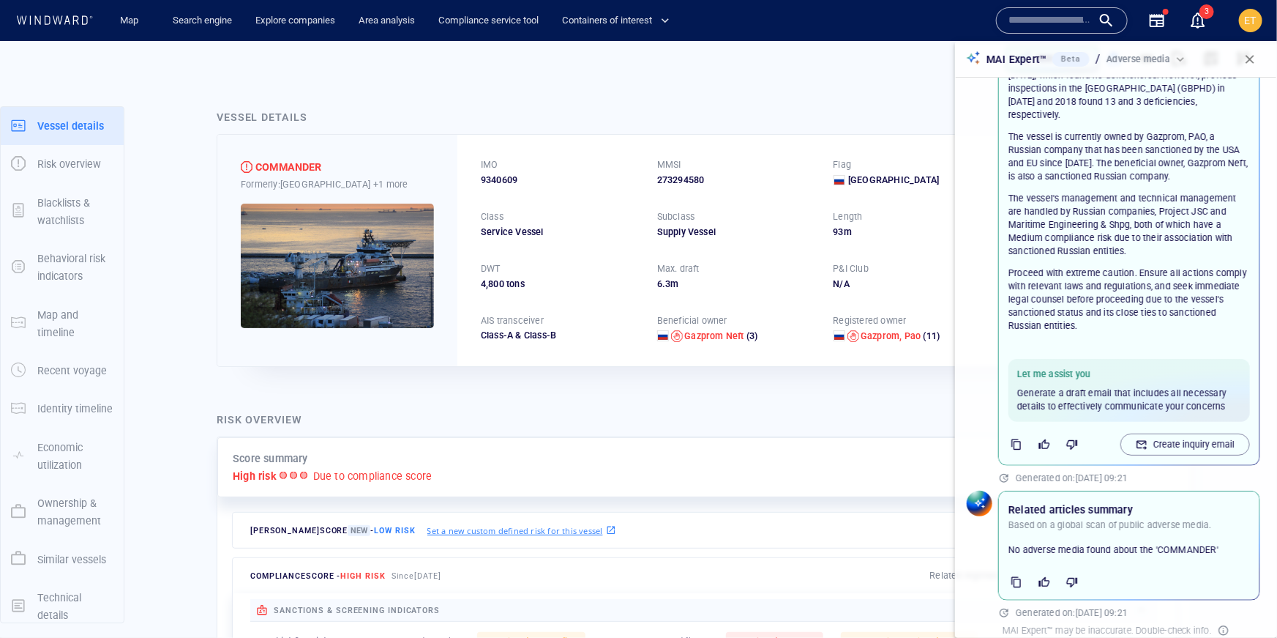
scroll to position [237, 0]
click at [1252, 59] on span "button" at bounding box center [1250, 59] width 15 height 15
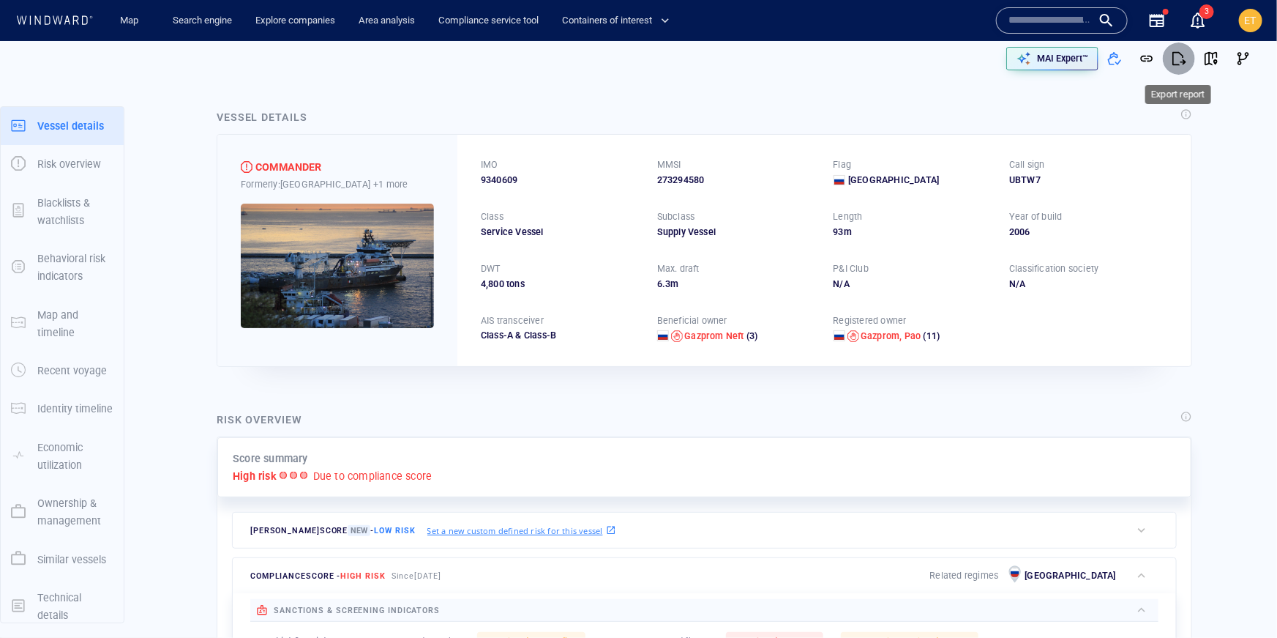
click at [1178, 59] on span "button" at bounding box center [1179, 58] width 15 height 15
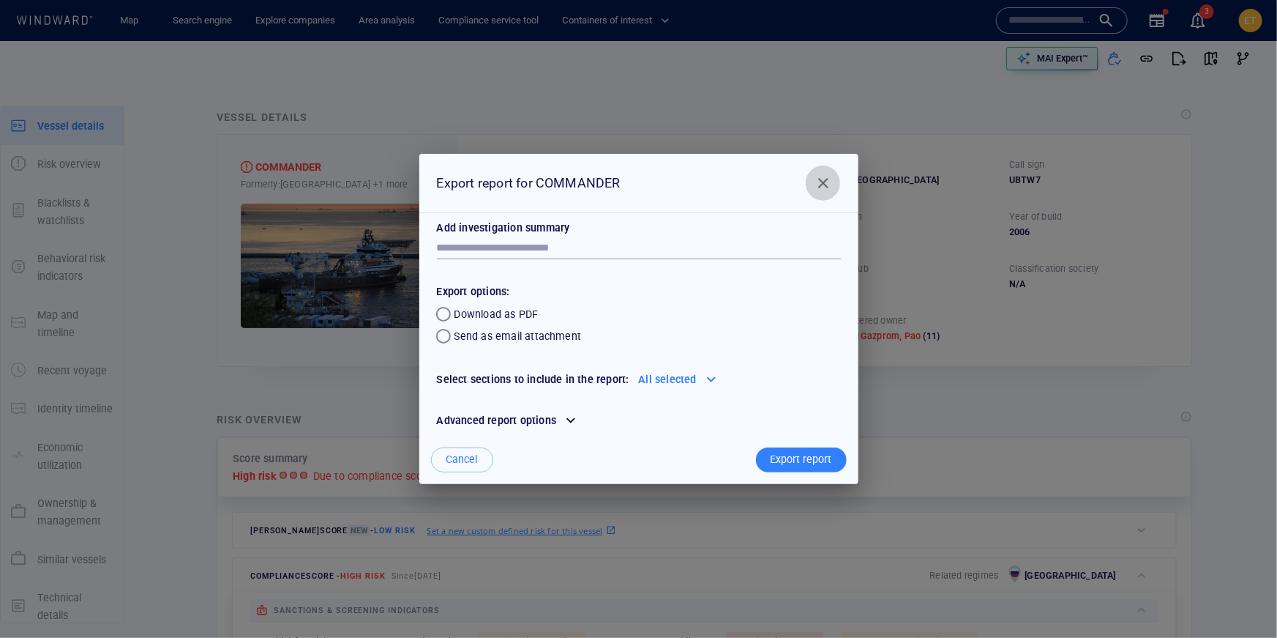
click at [826, 185] on span "Close" at bounding box center [824, 183] width 18 height 18
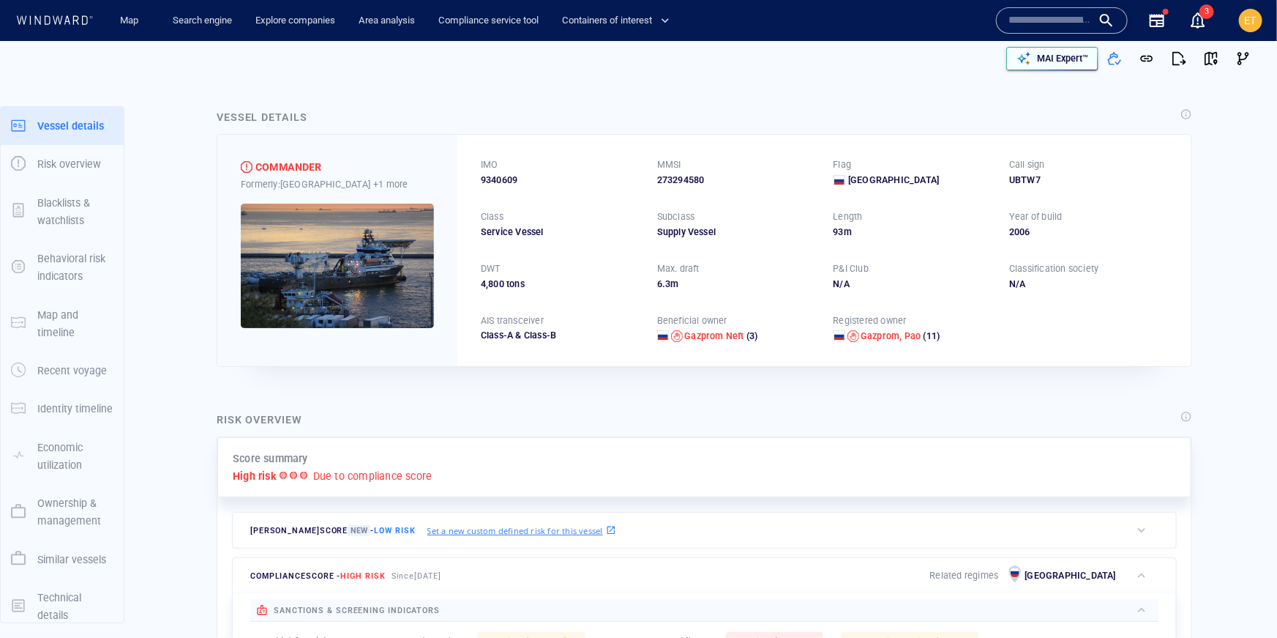
click at [1070, 61] on p "MAI Expert™" at bounding box center [1062, 58] width 51 height 13
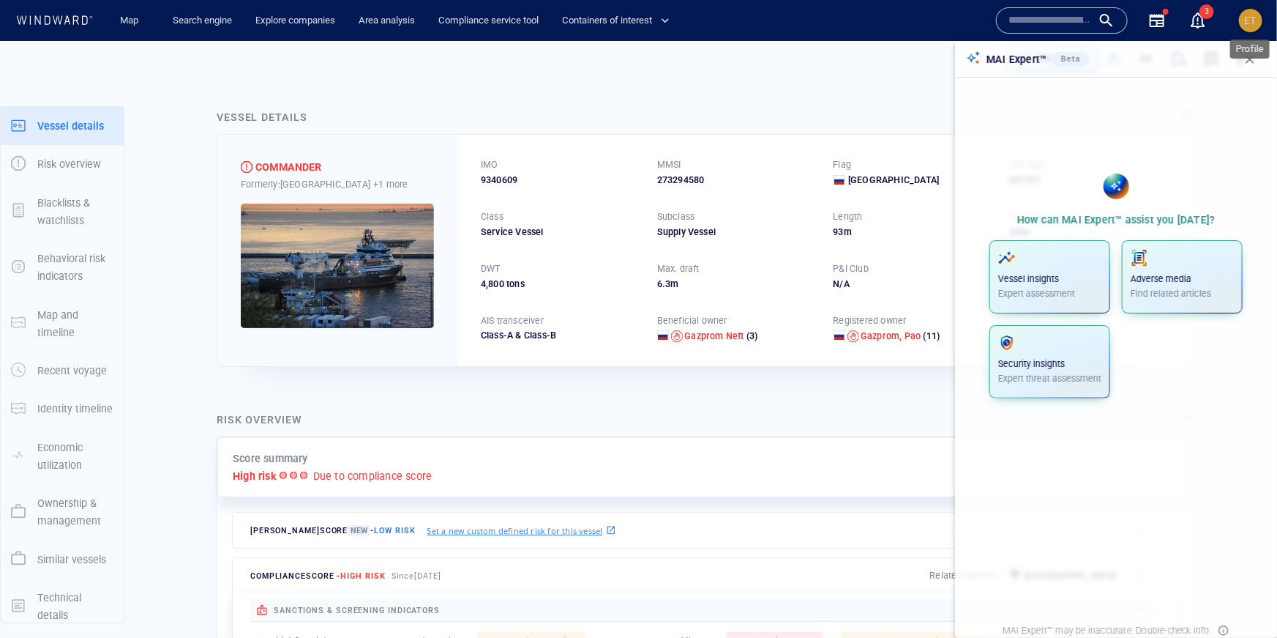
click at [1247, 24] on span "ET" at bounding box center [1251, 21] width 12 height 12
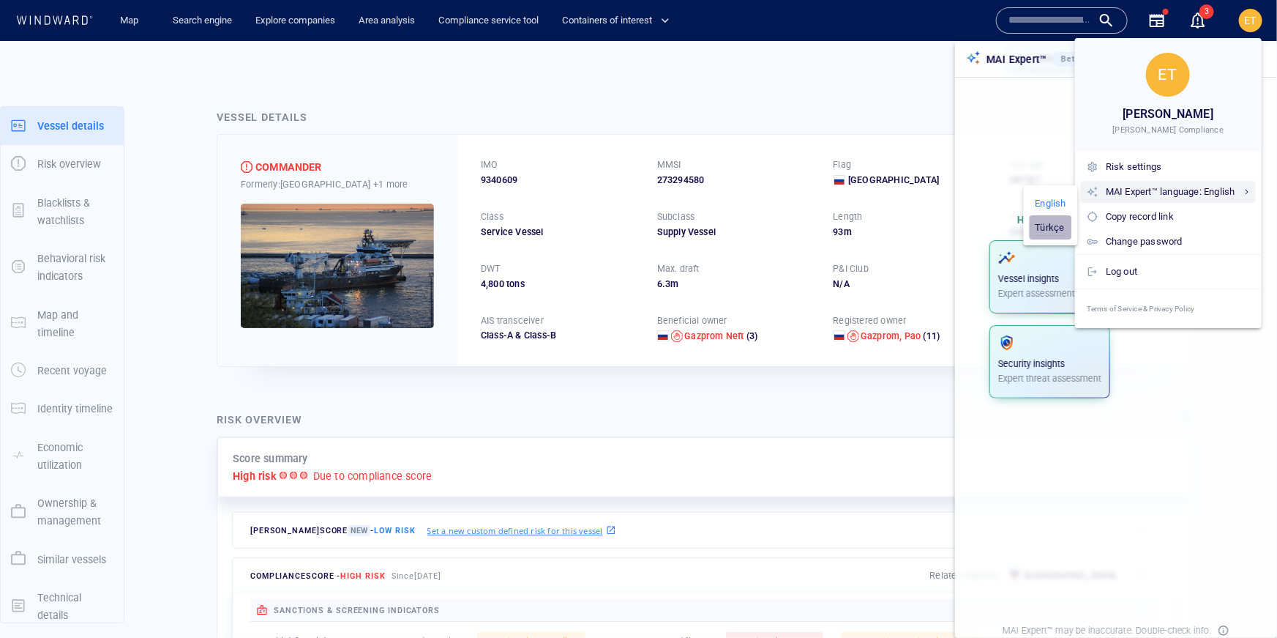
click at [1049, 226] on p "Türkçe" at bounding box center [1050, 227] width 29 height 12
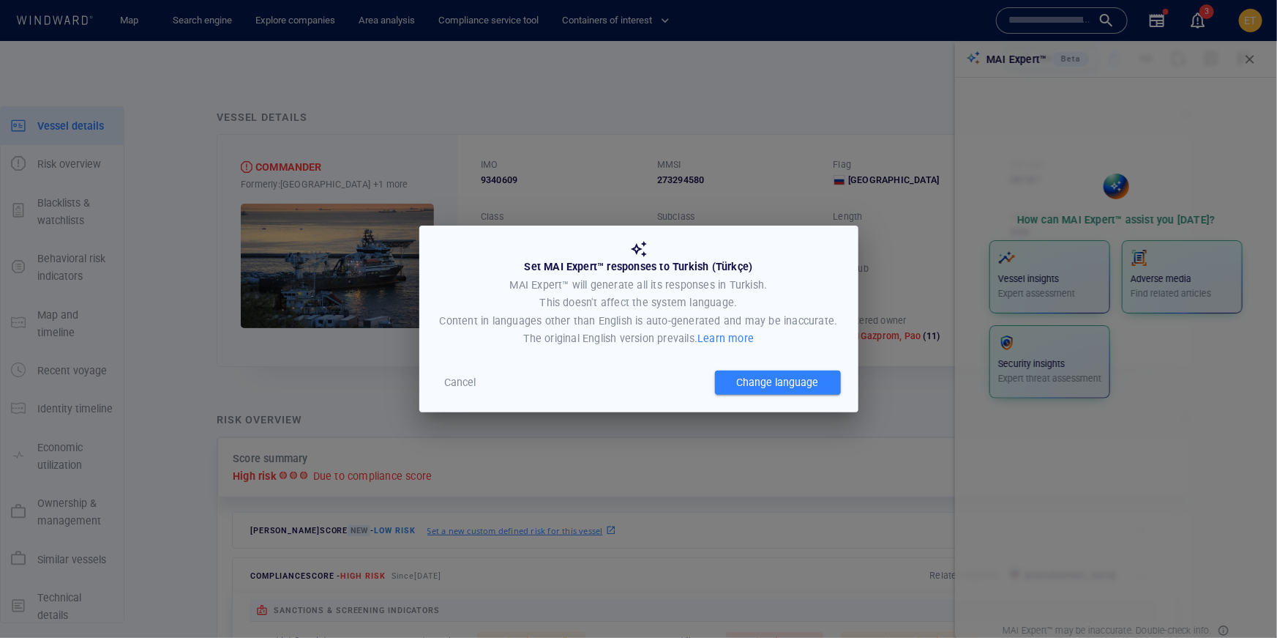
click at [783, 381] on span "Change language" at bounding box center [778, 382] width 82 height 12
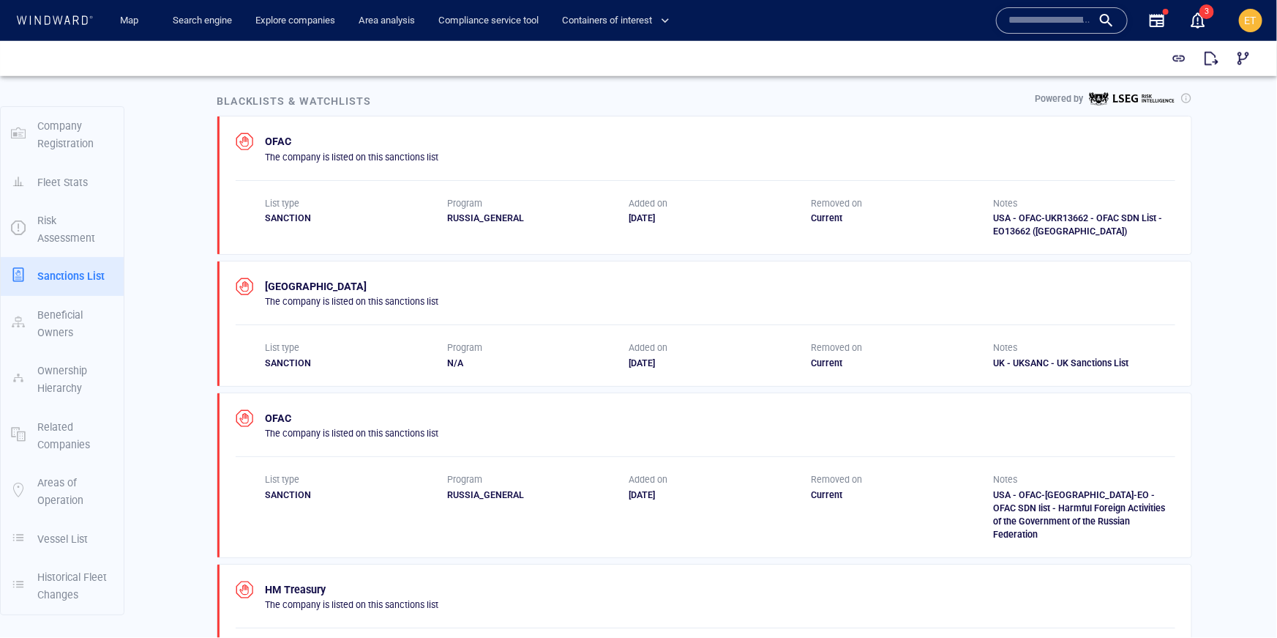
scroll to position [802, 0]
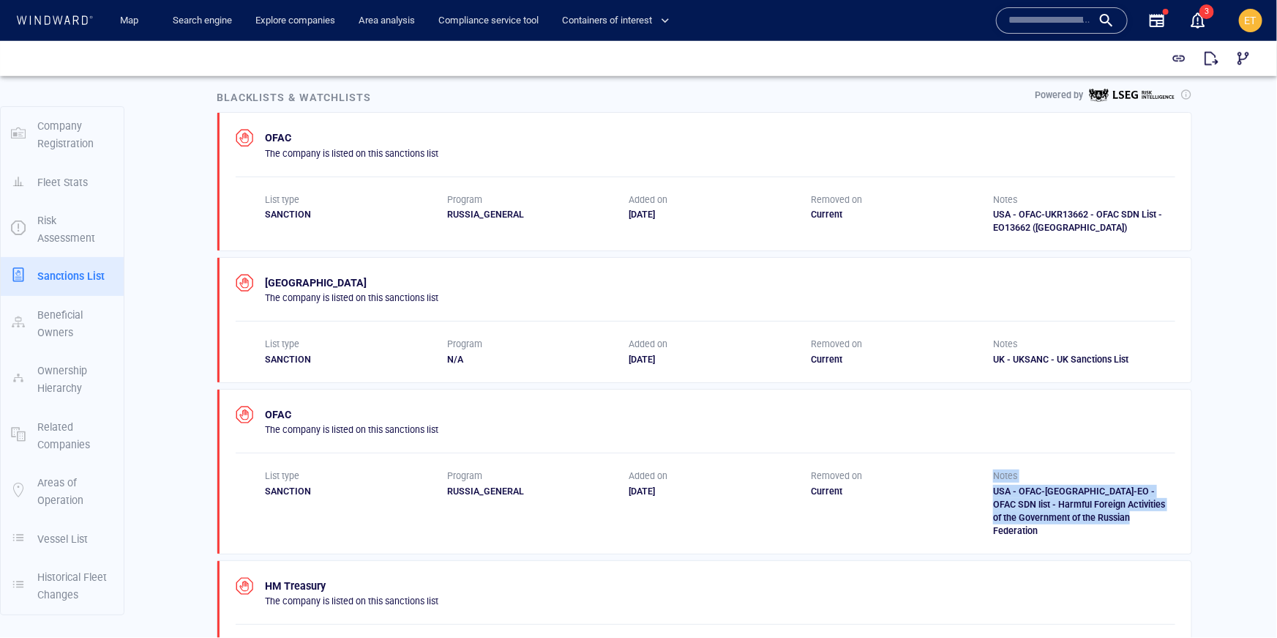
drag, startPoint x: 1157, startPoint y: 514, endPoint x: 991, endPoint y: 489, distance: 168.0
click at [991, 489] on div "List type SANCTION Program RUSSIA_GENERAL Added on 11/01/2025 Removed on Curren…" at bounding box center [720, 502] width 911 height 67
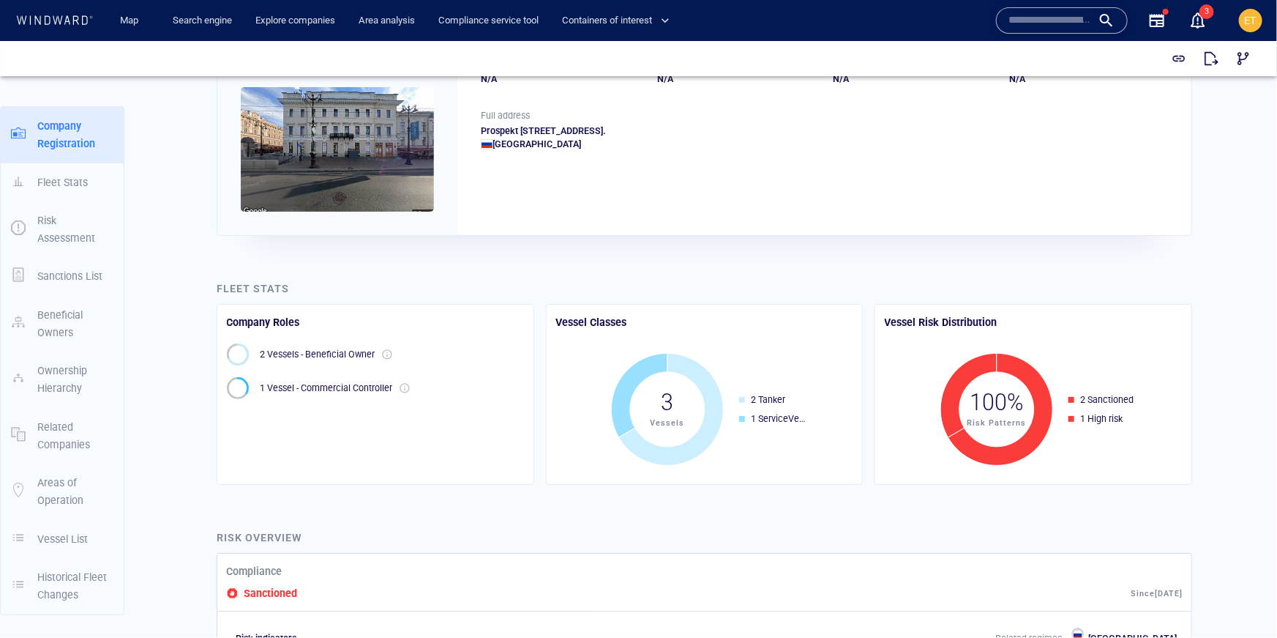
scroll to position [0, 0]
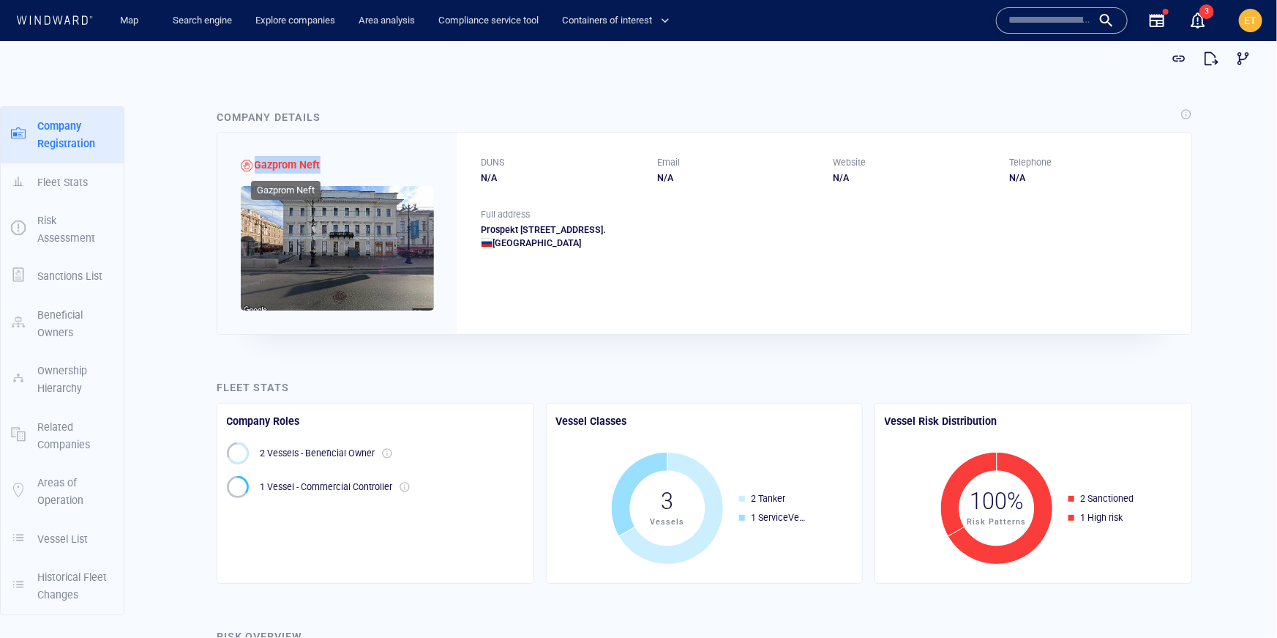
drag, startPoint x: 339, startPoint y: 166, endPoint x: 257, endPoint y: 163, distance: 82.0
click at [257, 163] on div "Gazprom Neft" at bounding box center [337, 232] width 240 height 201
copy span "Gazprom Neft"
click at [40, 15] on icon at bounding box center [38, 19] width 6 height 9
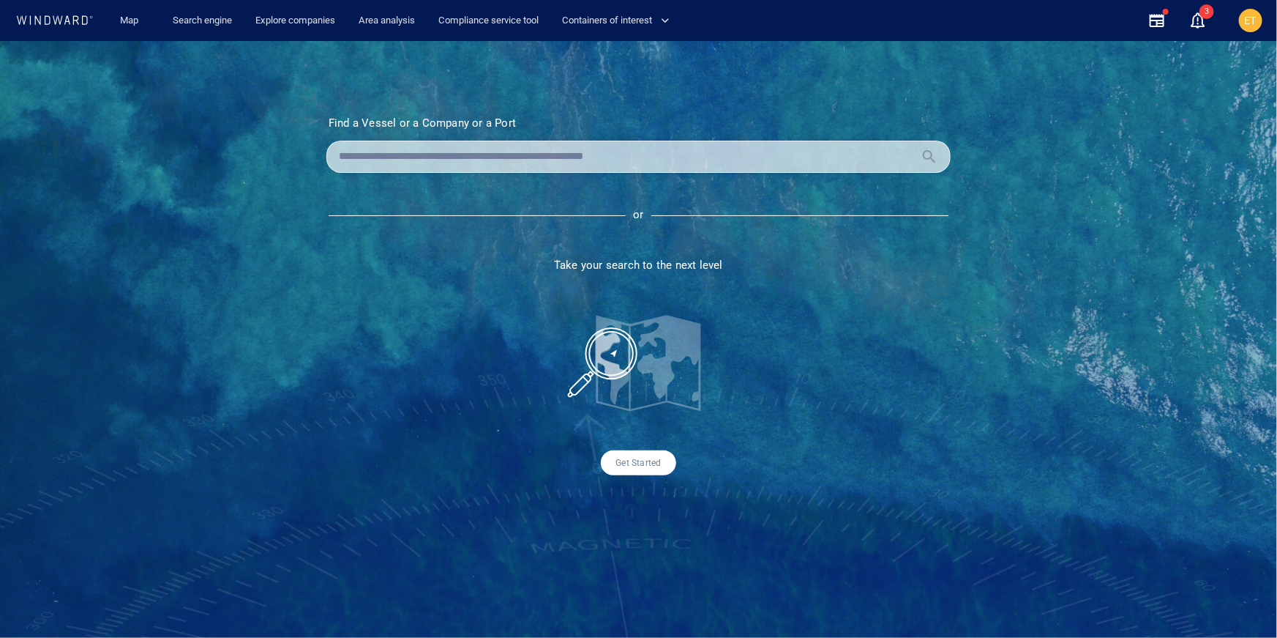
click at [422, 162] on input "text" at bounding box center [627, 157] width 576 height 22
paste input "**********"
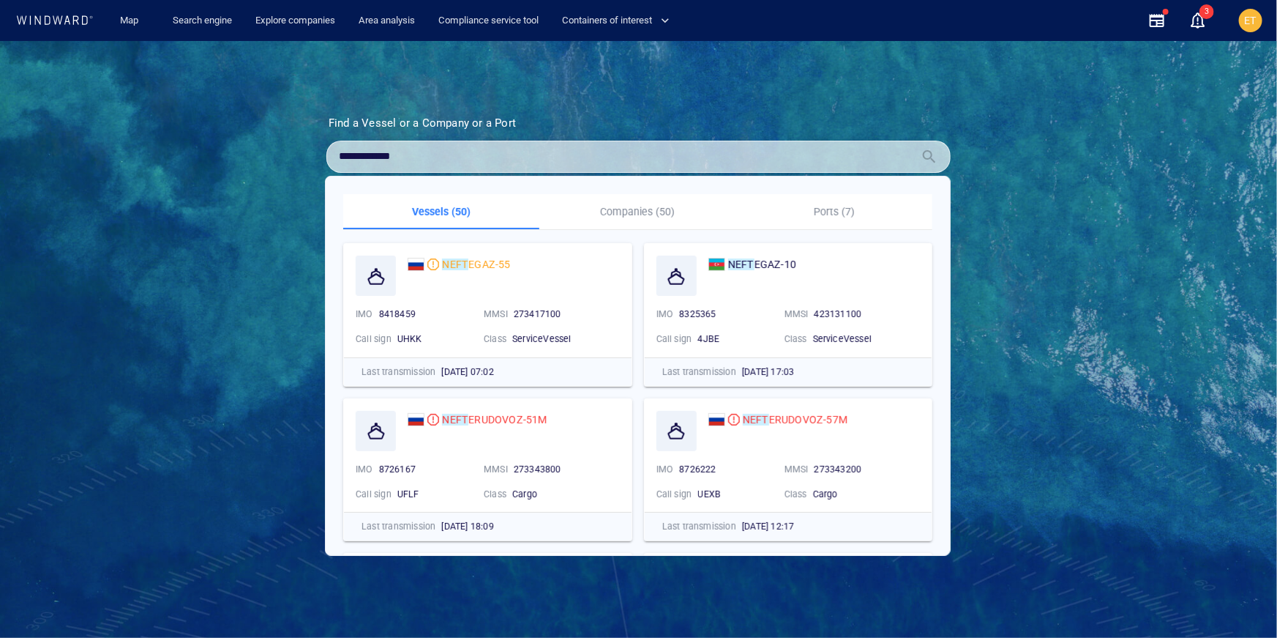
type input "**********"
click at [628, 214] on p "Companies (50)" at bounding box center [637, 212] width 179 height 18
click at [635, 206] on p "Companies (50)" at bounding box center [637, 212] width 179 height 18
click at [617, 214] on p "Companies (50)" at bounding box center [637, 212] width 179 height 18
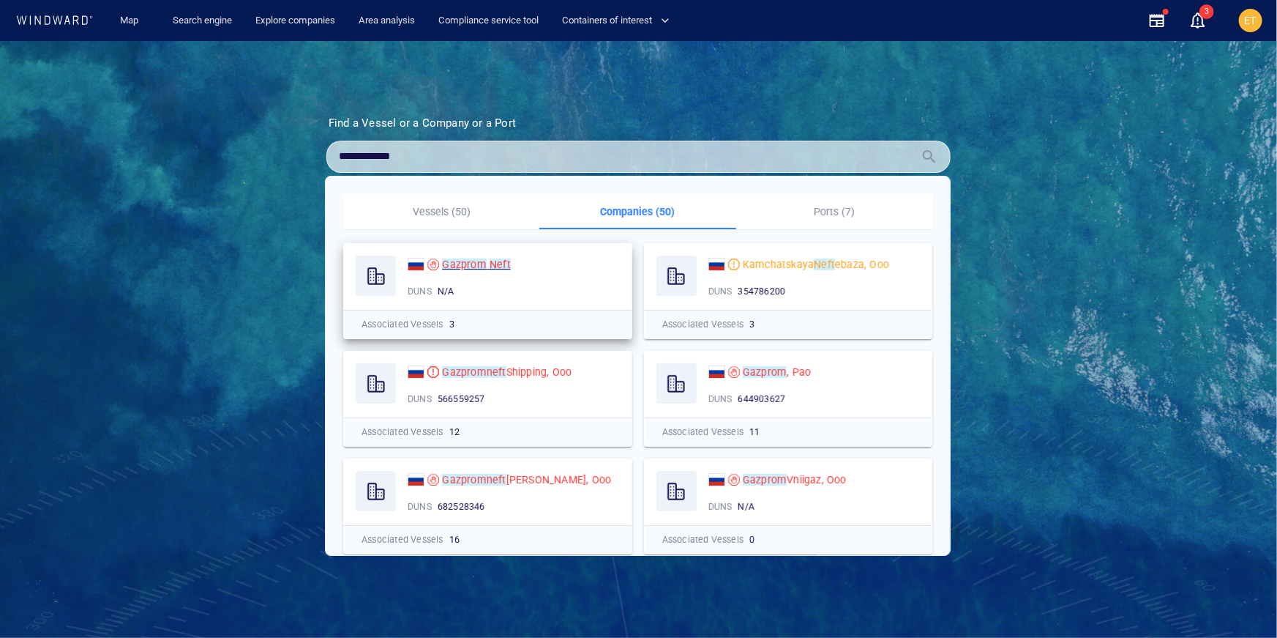
click at [491, 266] on mark "Neft" at bounding box center [500, 264] width 21 height 12
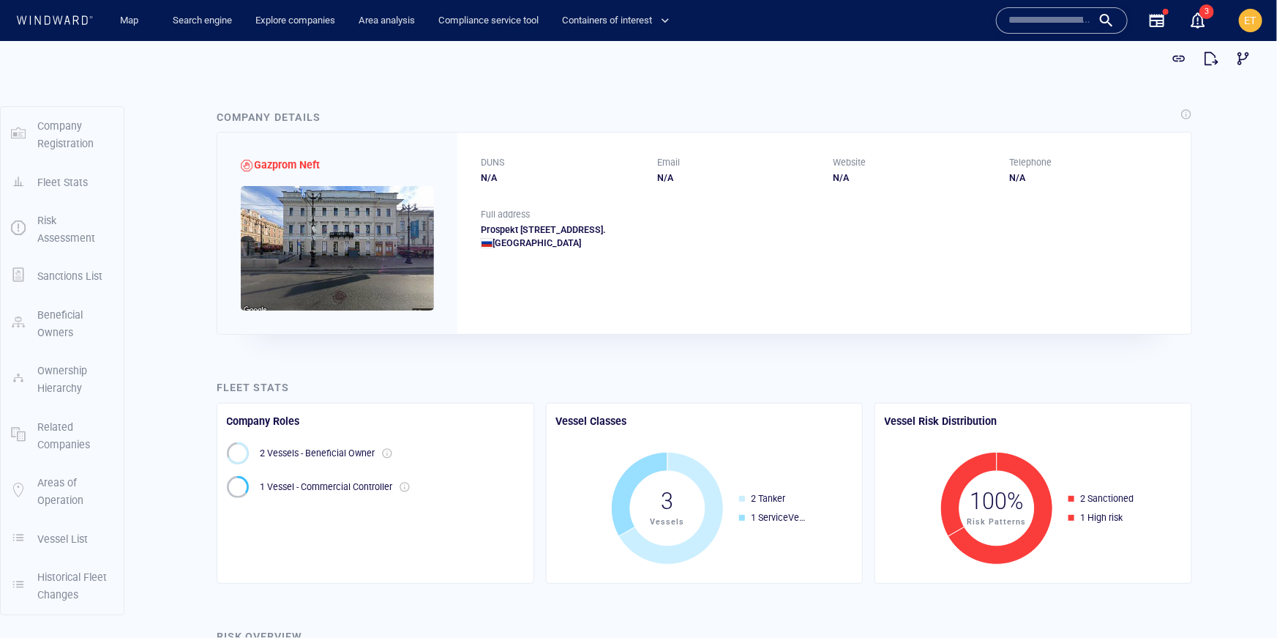
click at [64, 17] on icon at bounding box center [54, 20] width 78 height 10
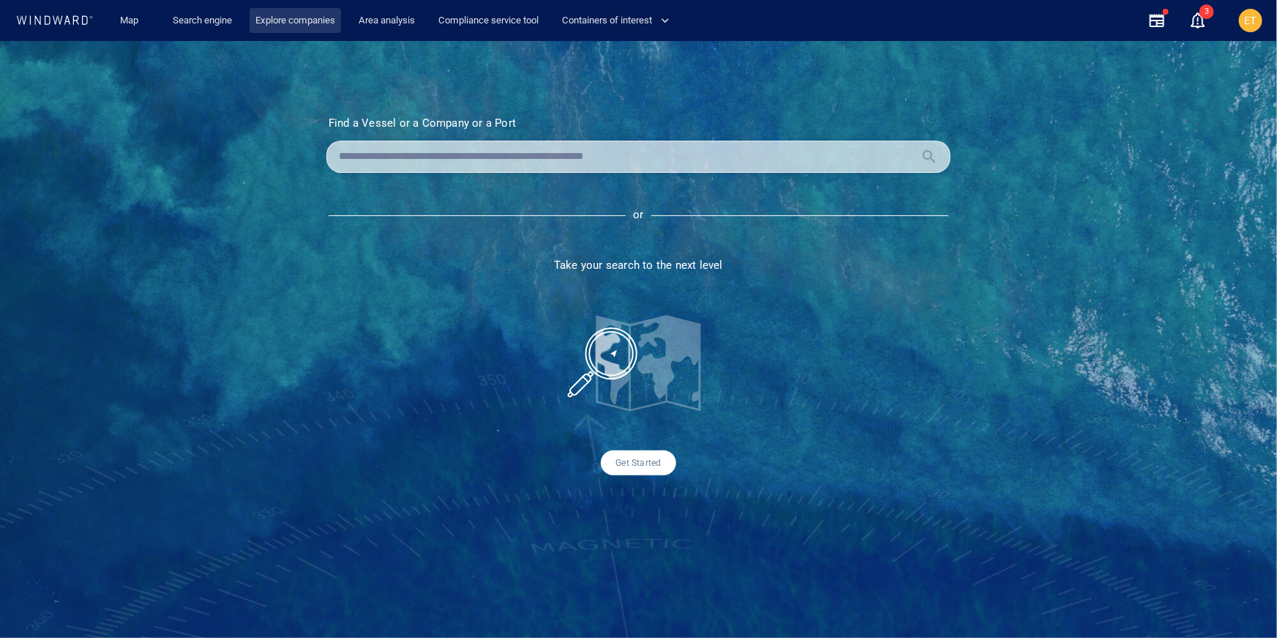
click at [293, 19] on link "Explore companies" at bounding box center [296, 21] width 92 height 26
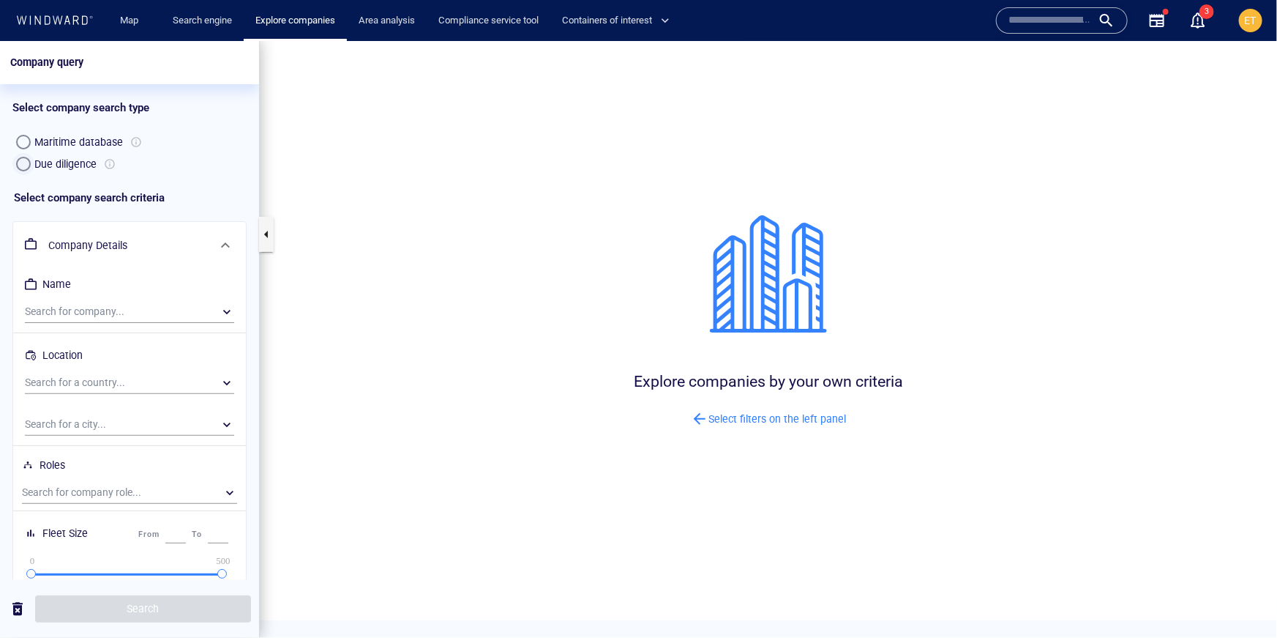
click at [20, 163] on div "button" at bounding box center [23, 163] width 15 height 15
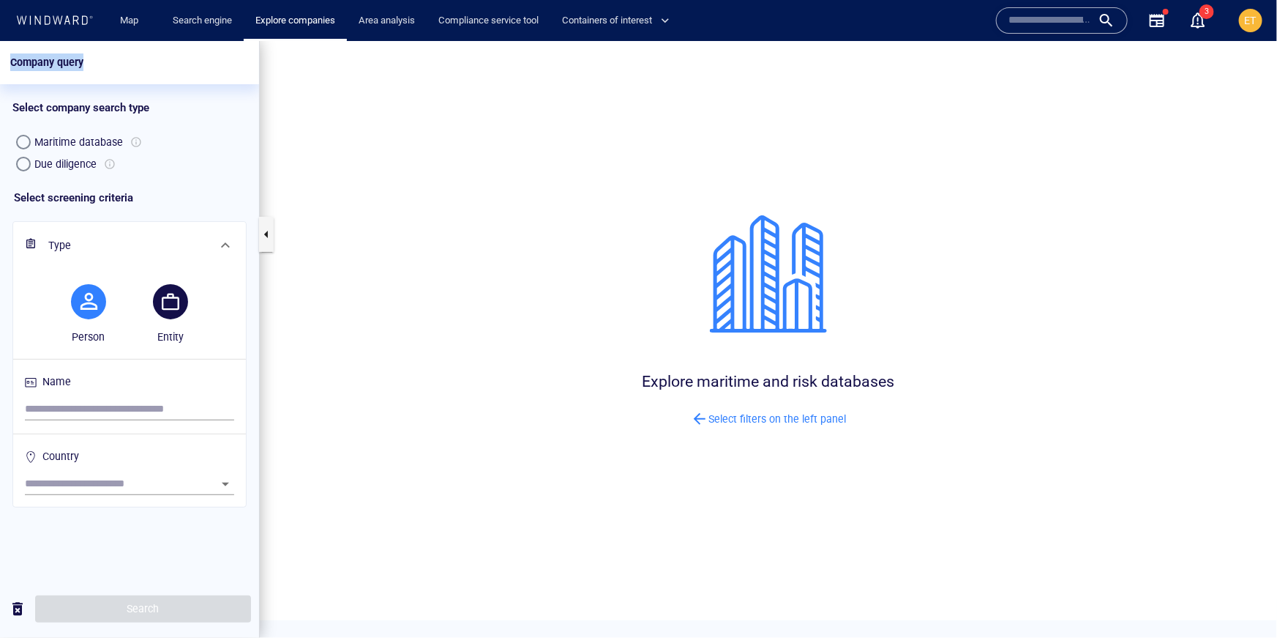
drag, startPoint x: 216, startPoint y: 73, endPoint x: 283, endPoint y: -23, distance: 117.2
click at [283, 40] on html "Company query Something went wrong An error occurred while searching for the en…" at bounding box center [638, 338] width 1277 height 597
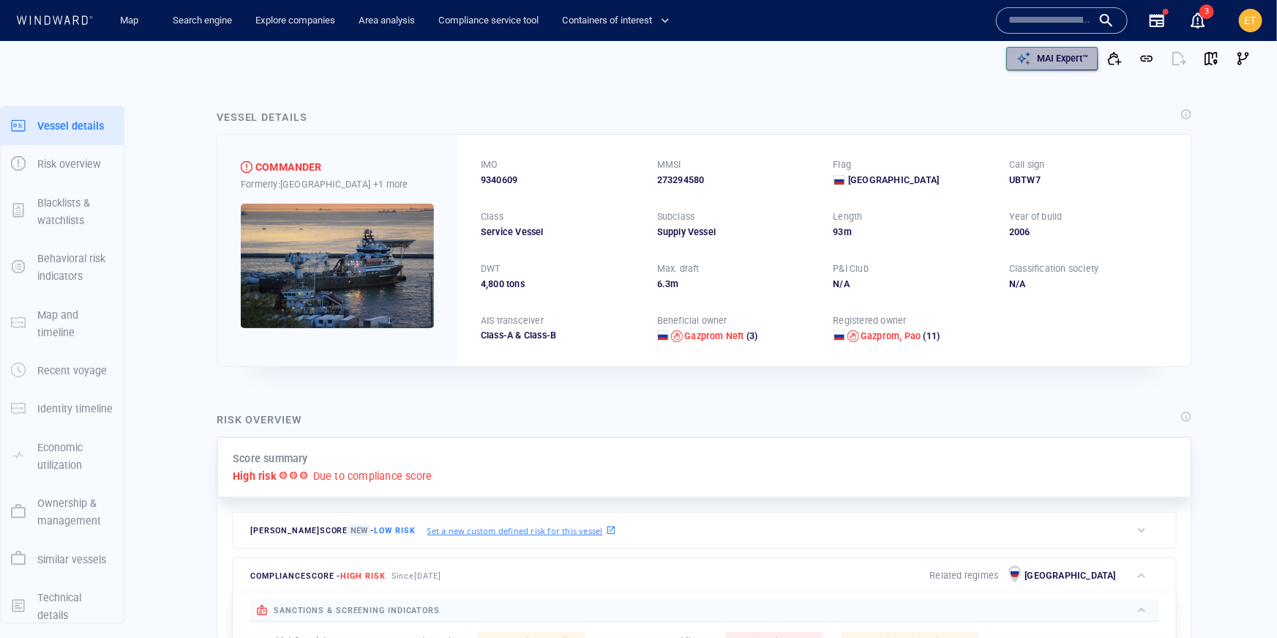
click at [1051, 58] on p "MAI Expert™" at bounding box center [1062, 58] width 51 height 13
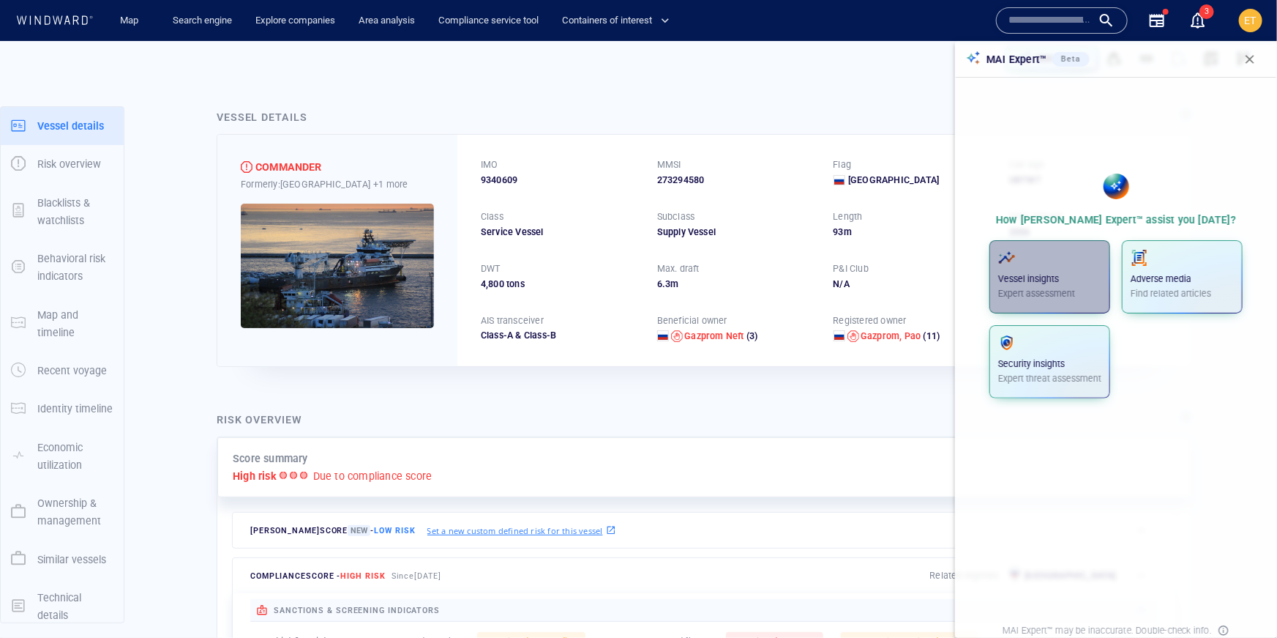
click at [1053, 274] on p "Vessel insights" at bounding box center [1050, 278] width 103 height 13
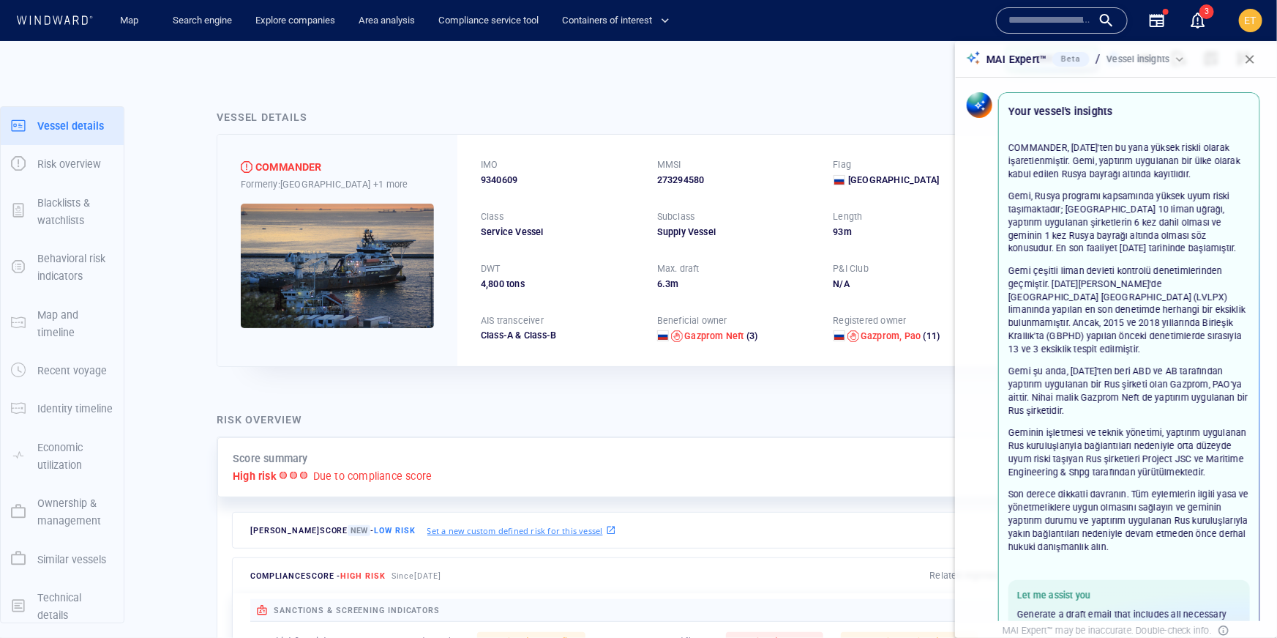
scroll to position [90, 0]
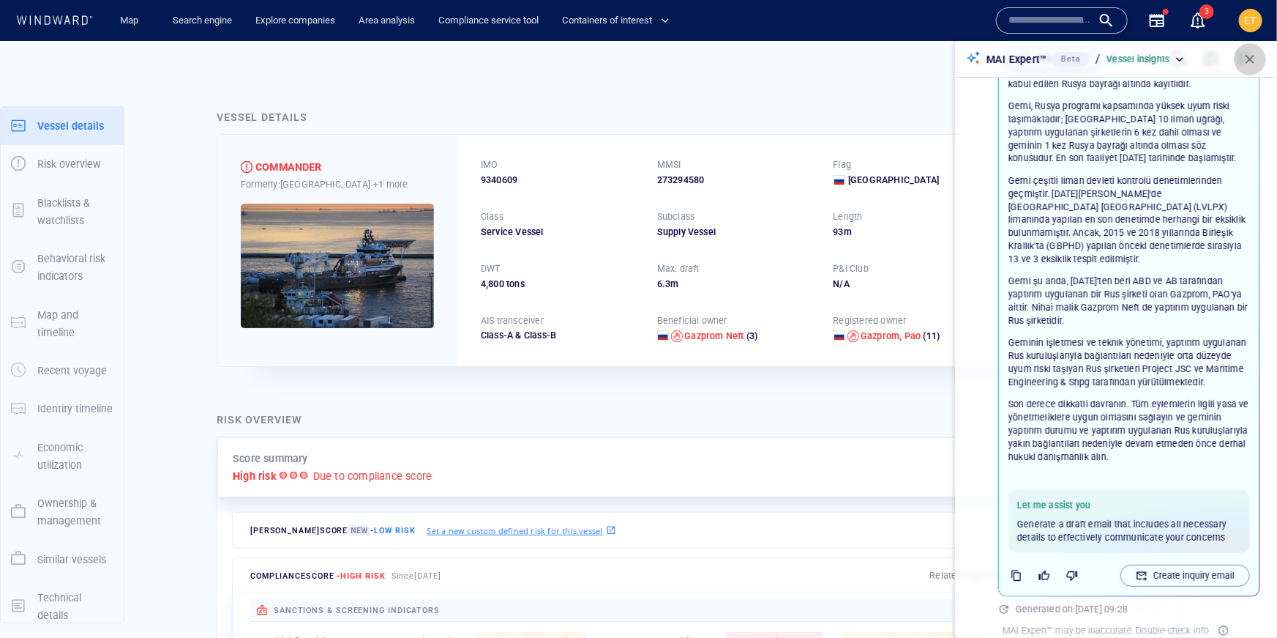
click at [1253, 63] on span "button" at bounding box center [1250, 59] width 15 height 15
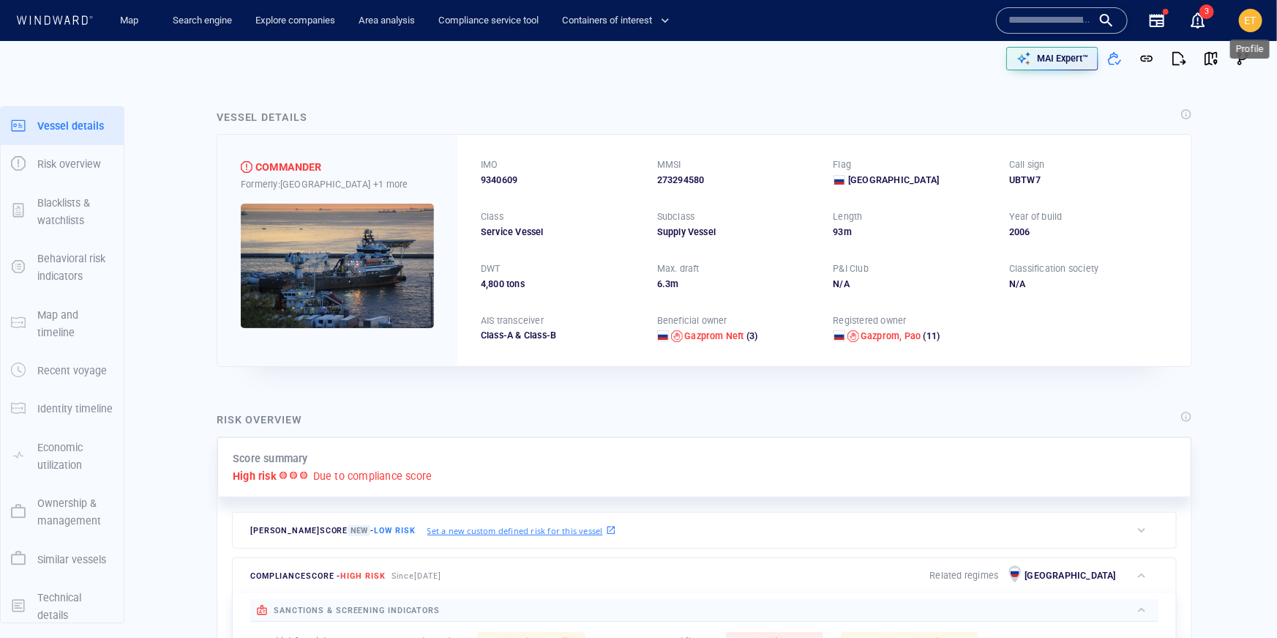
click at [1253, 23] on span "ET" at bounding box center [1251, 21] width 12 height 12
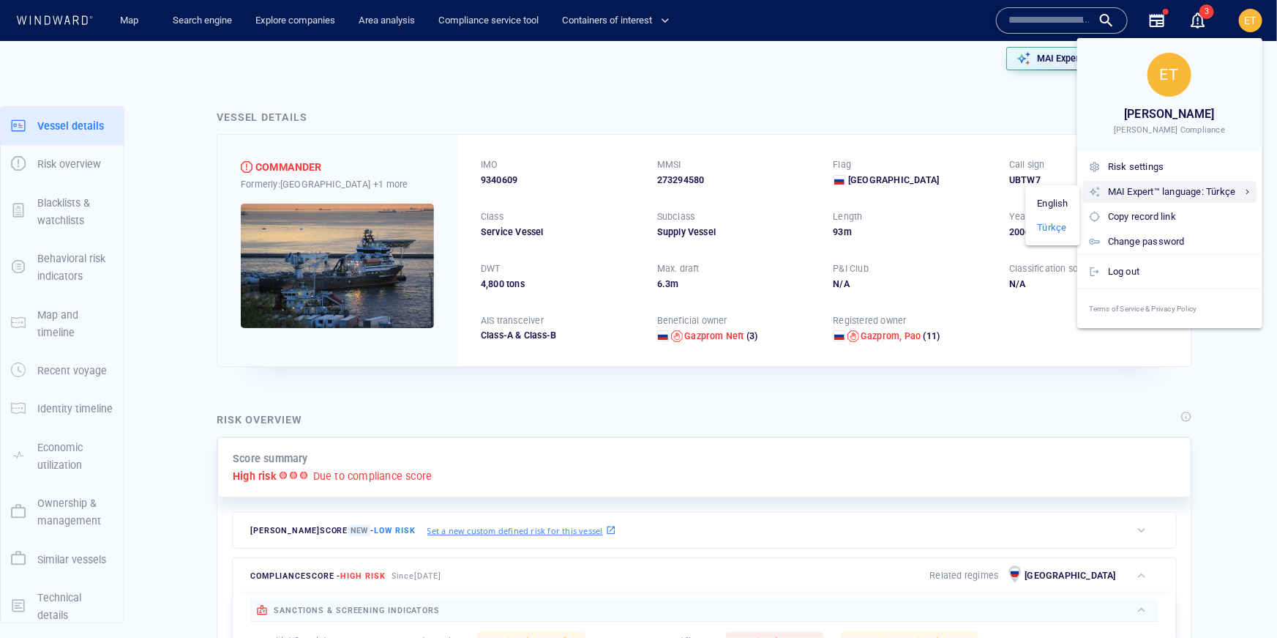
click at [1212, 190] on div "MAI Expert™ language: Türkçe" at bounding box center [1179, 192] width 143 height 16
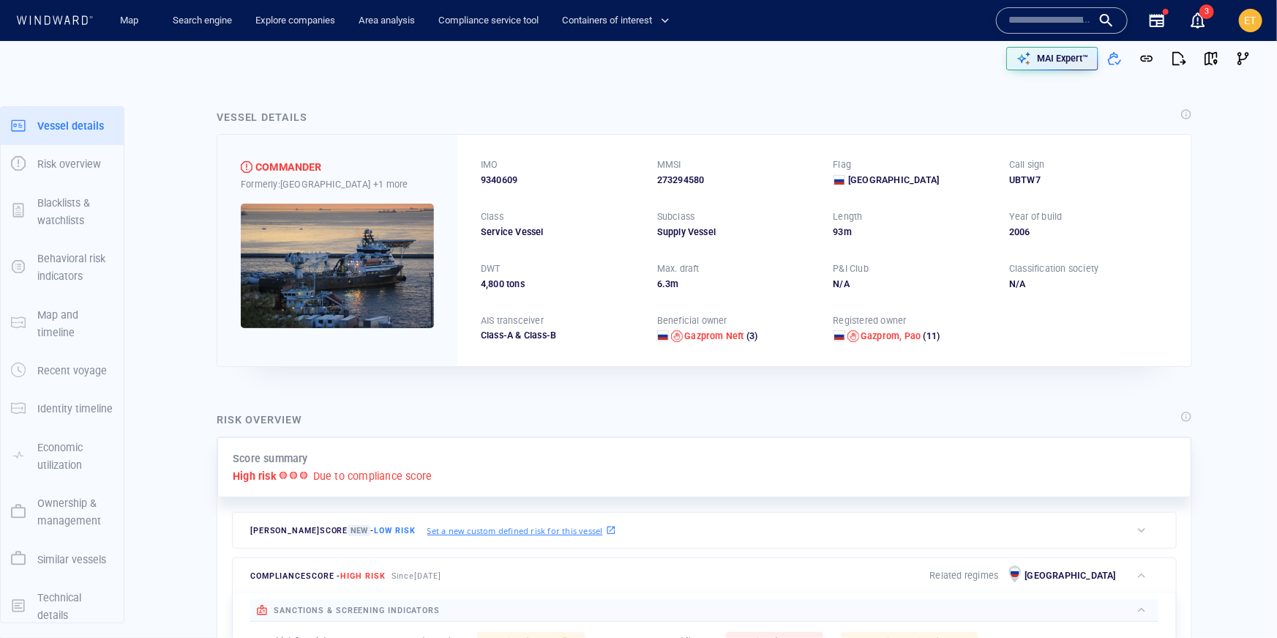
click at [1256, 20] on span "ET" at bounding box center [1251, 21] width 12 height 12
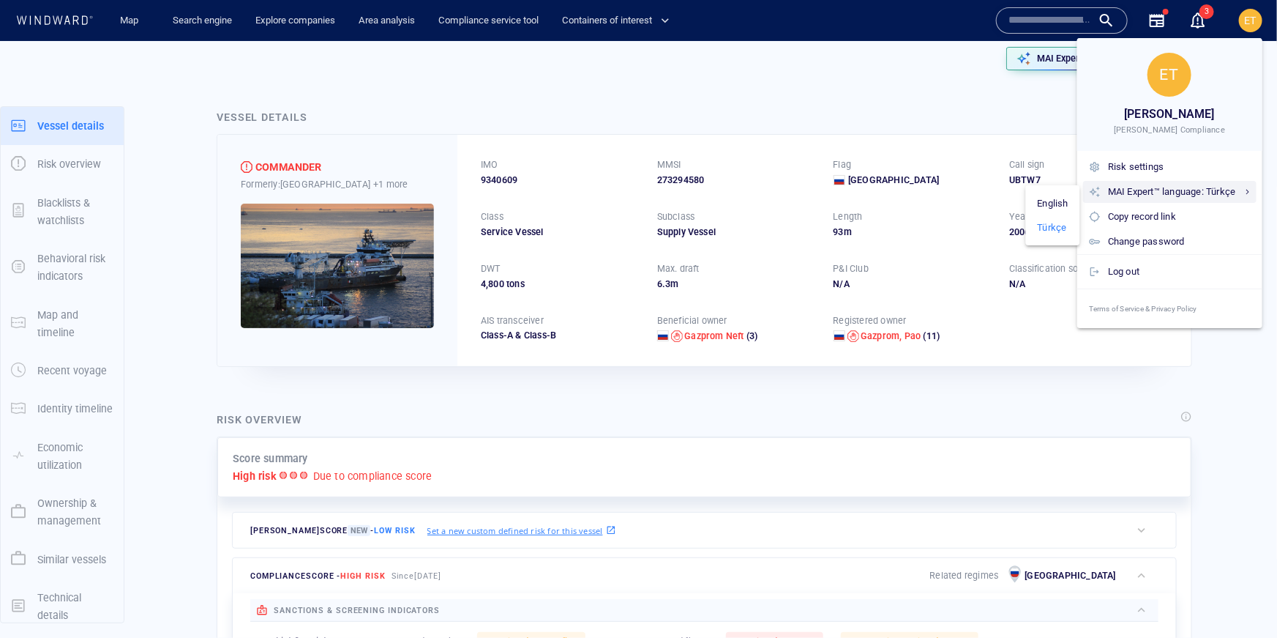
click at [1229, 187] on div "MAI Expert™ language: Türkçe" at bounding box center [1179, 192] width 143 height 16
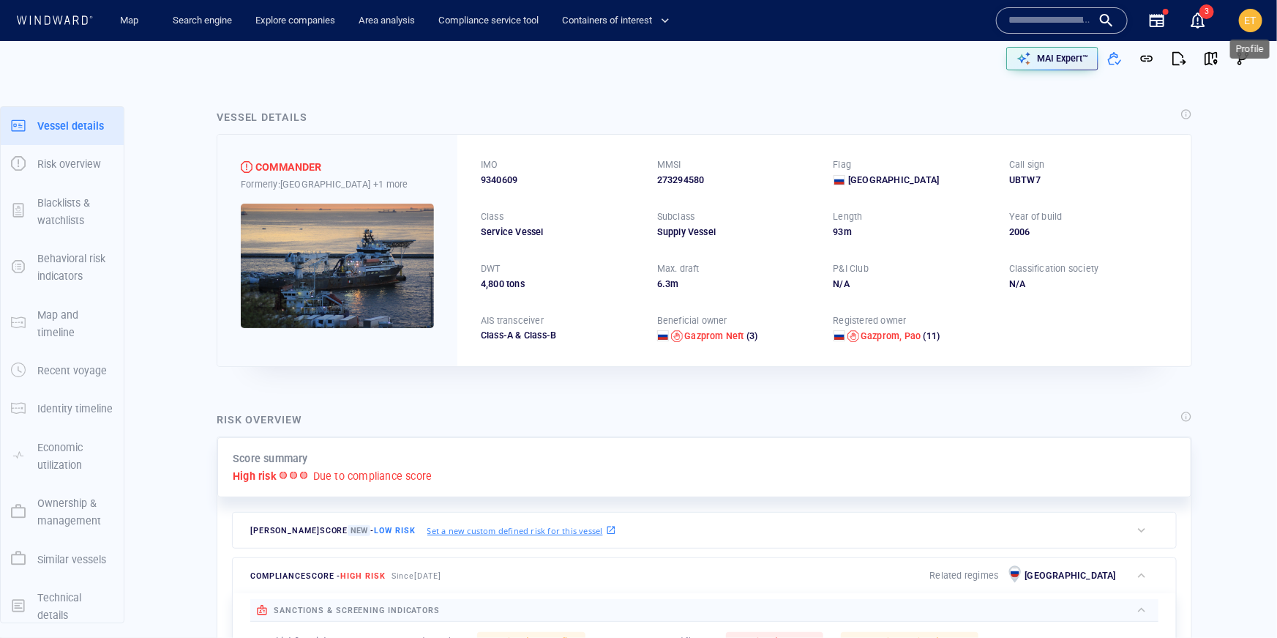
click at [1253, 16] on span "ET" at bounding box center [1251, 21] width 12 height 12
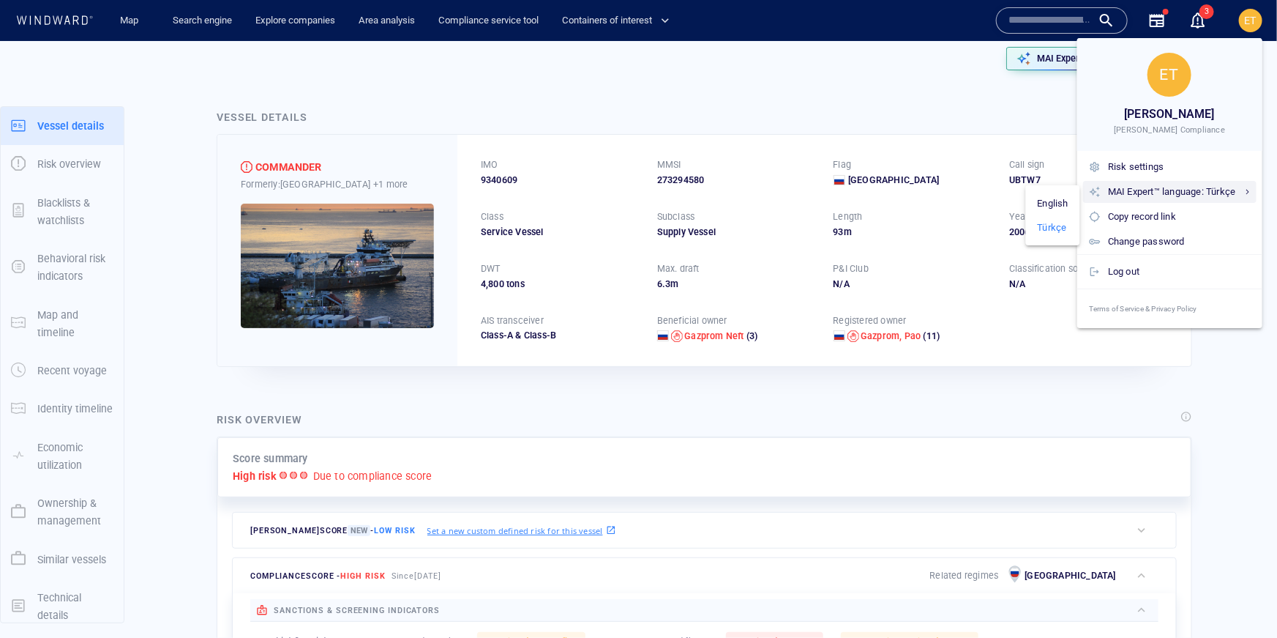
click at [1061, 197] on p "English" at bounding box center [1053, 203] width 31 height 12
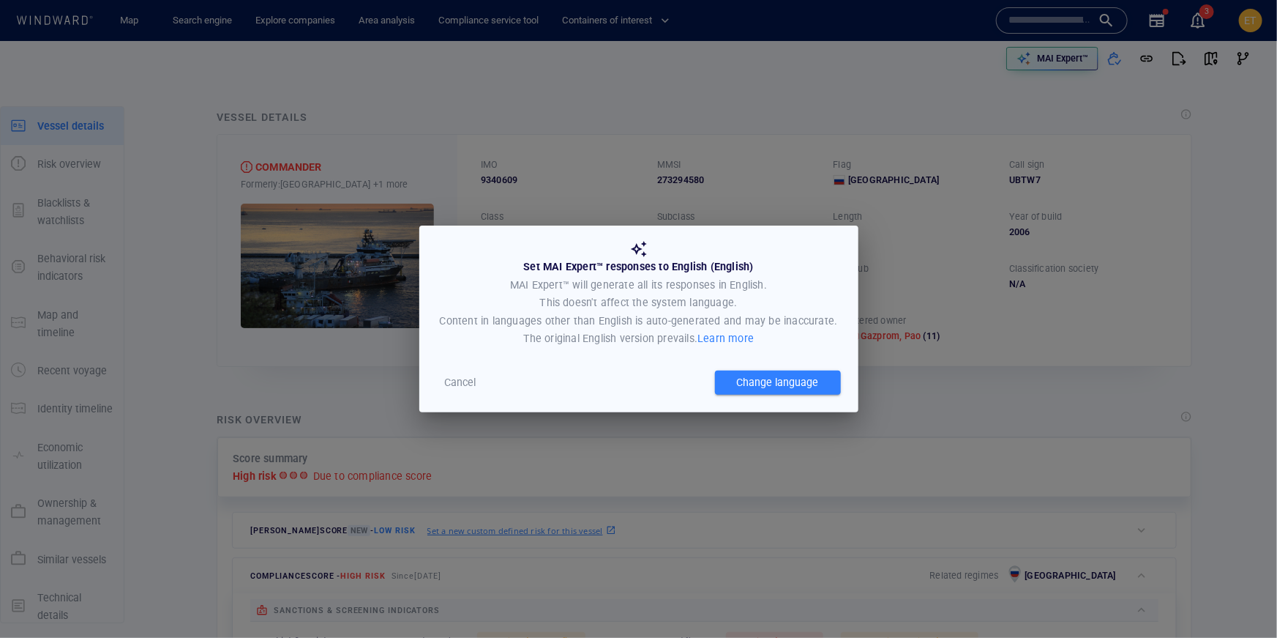
click at [800, 387] on span "Change language" at bounding box center [778, 382] width 82 height 12
